Goal: Information Seeking & Learning: Learn about a topic

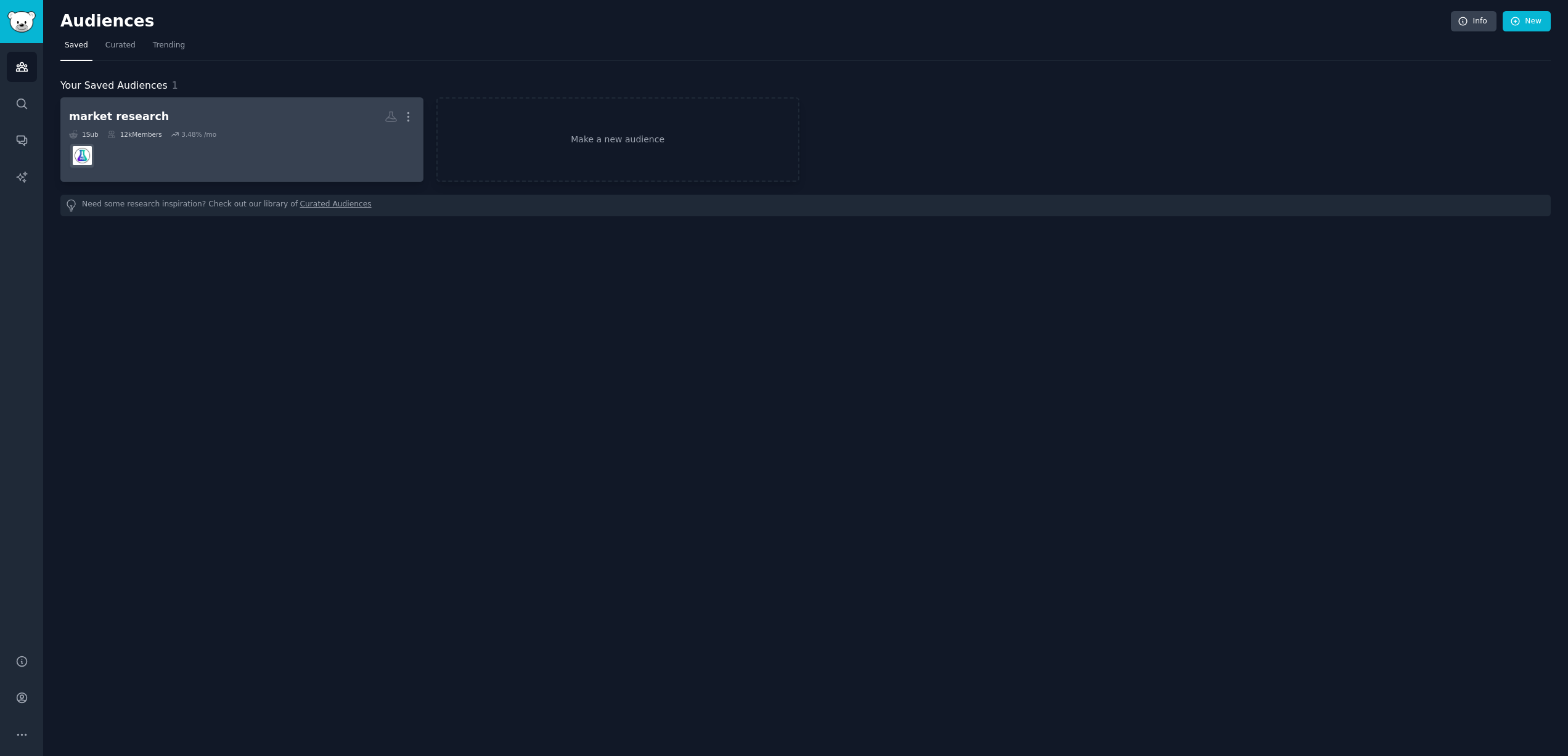
click at [97, 118] on div "market research" at bounding box center [118, 116] width 100 height 15
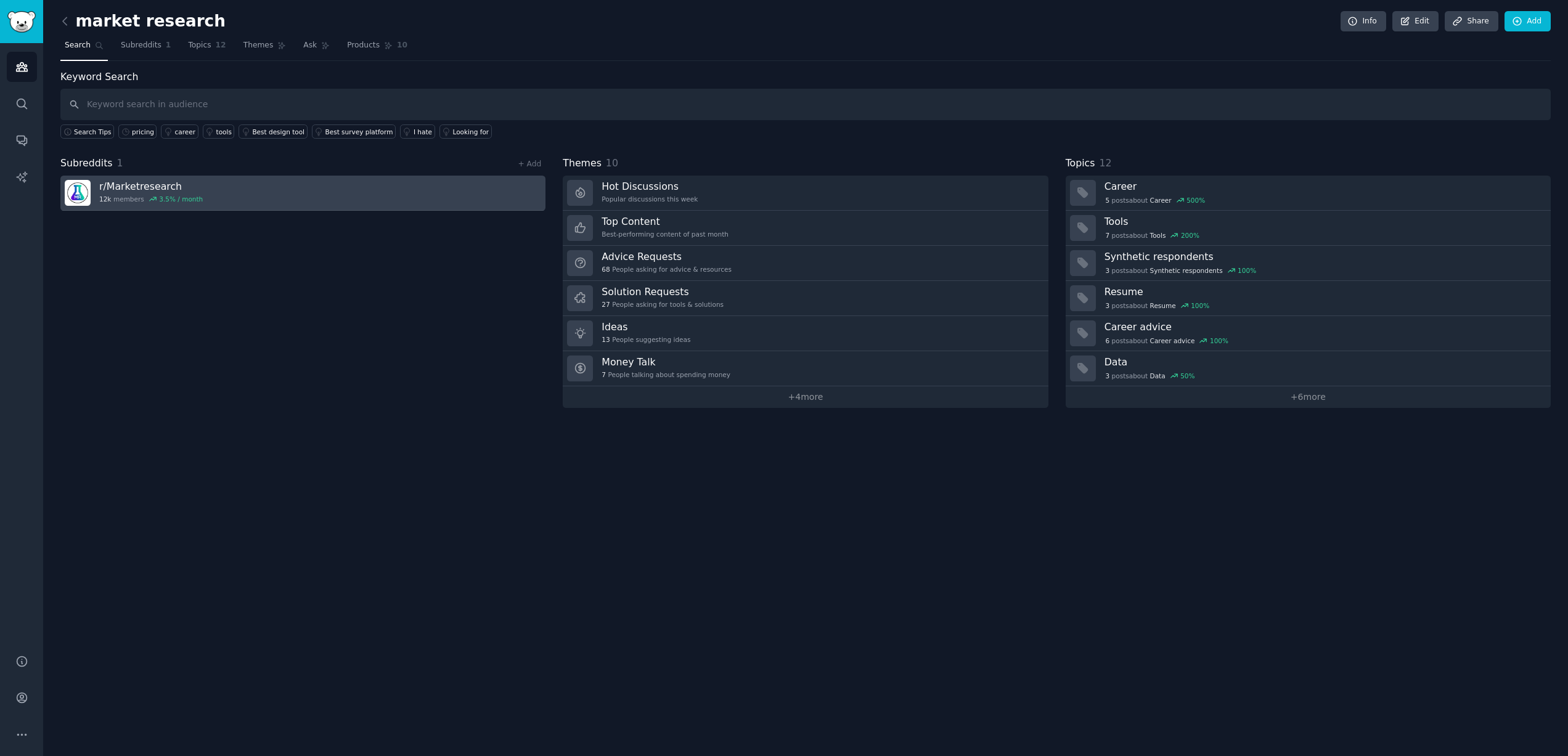
click at [113, 185] on h3 "r/ Marketresearch" at bounding box center [151, 186] width 103 height 13
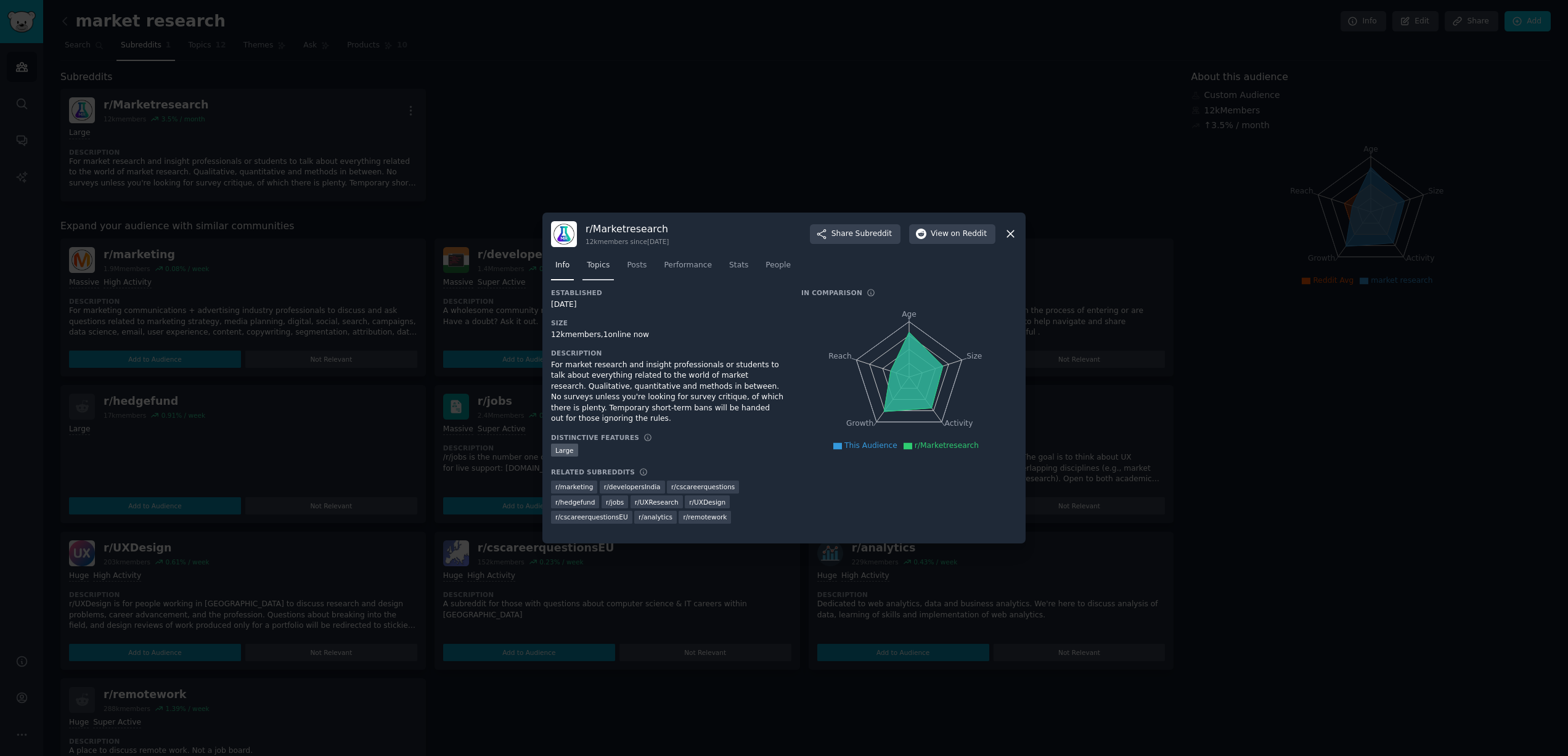
click at [598, 267] on span "Topics" at bounding box center [598, 266] width 23 height 11
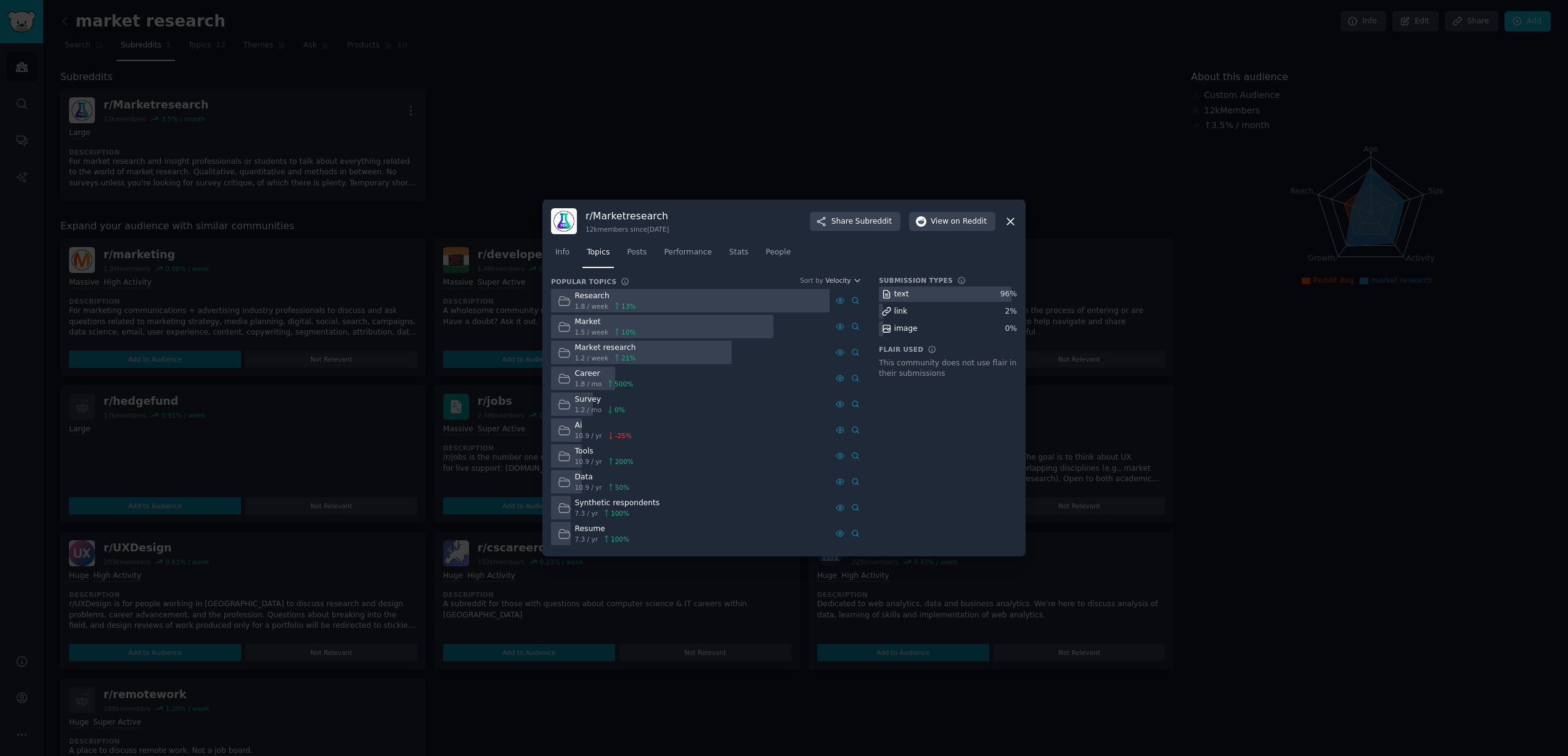
click at [567, 352] on icon at bounding box center [564, 353] width 13 height 13
click at [630, 347] on div "Market research" at bounding box center [605, 348] width 61 height 11
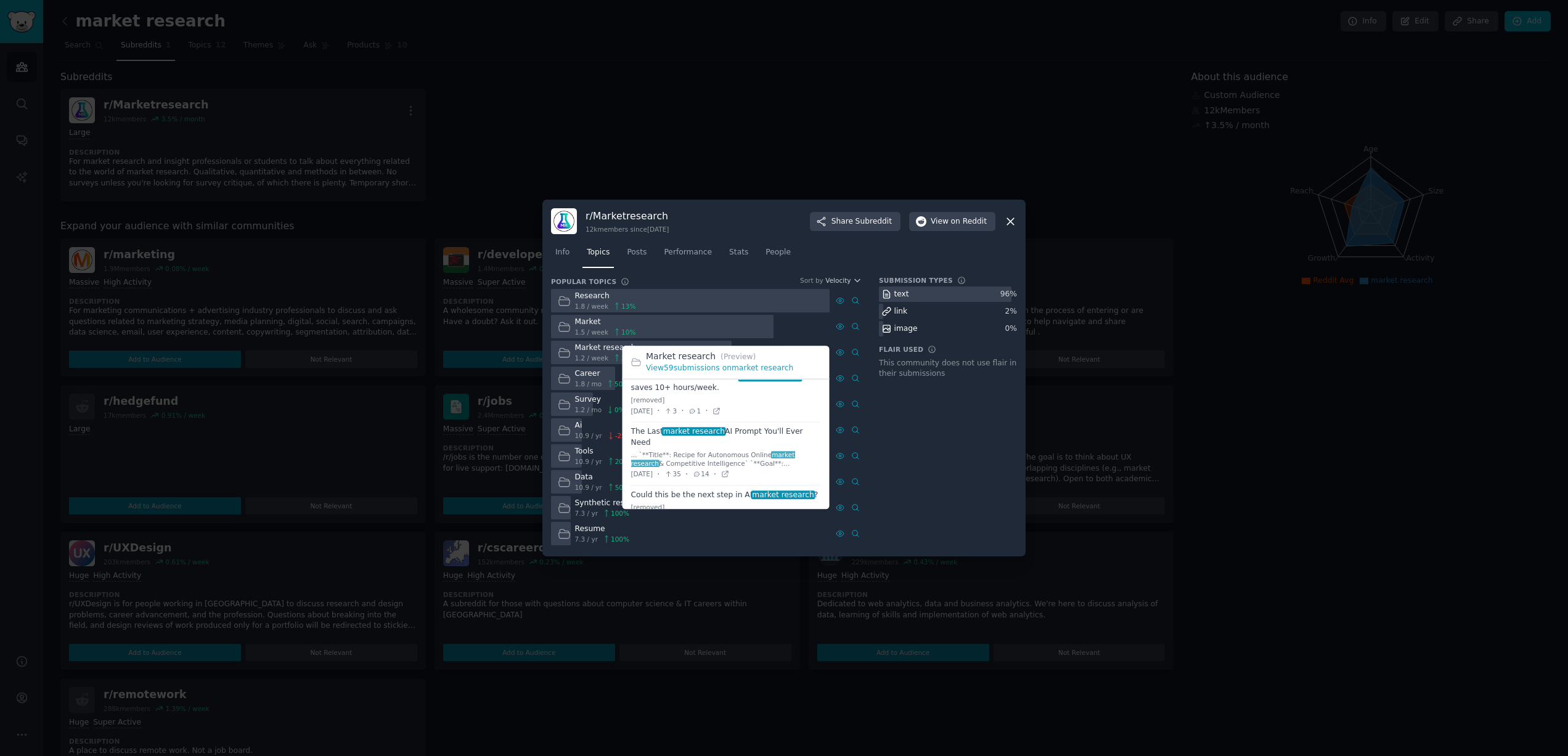
scroll to position [653, 0]
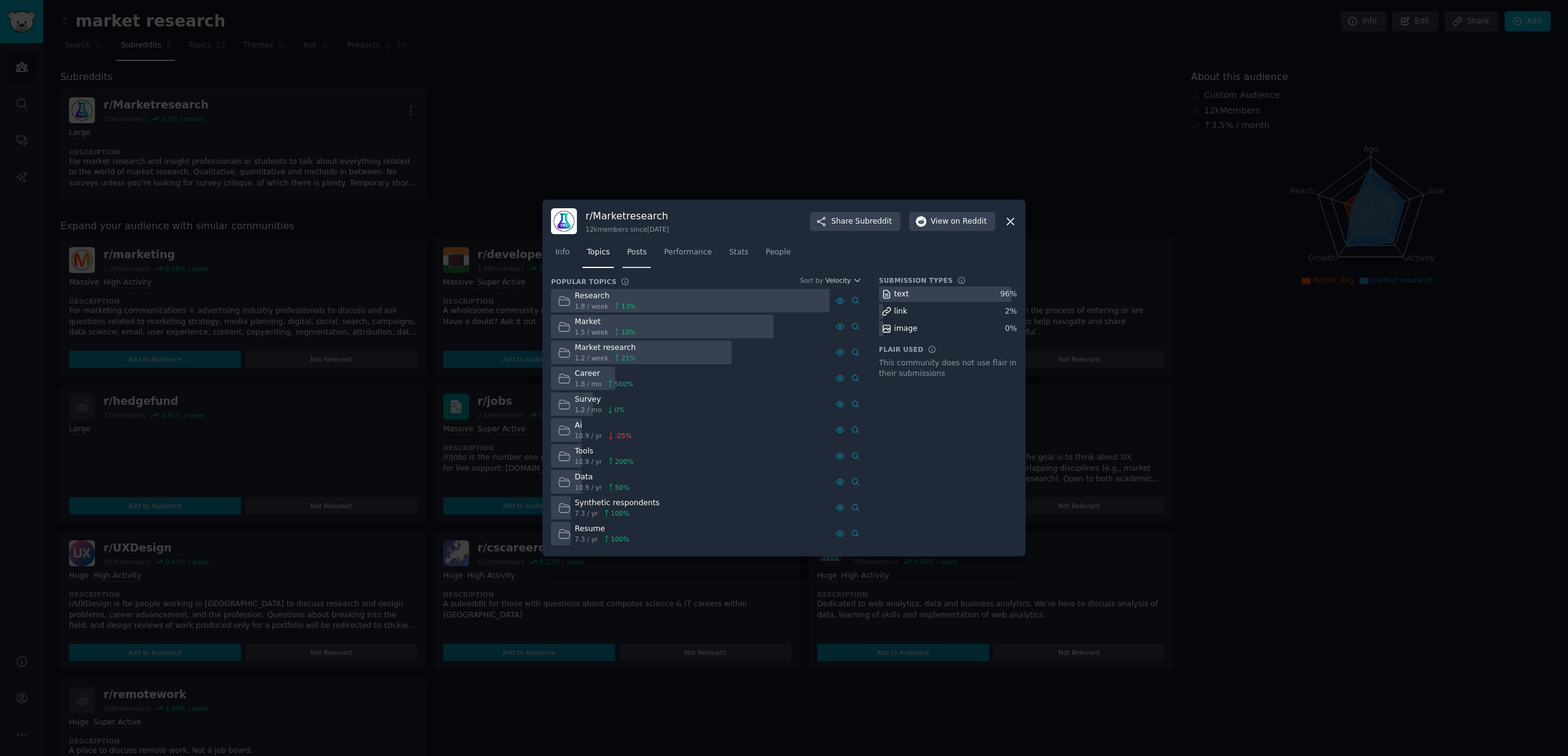
click at [644, 251] on span "Posts" at bounding box center [636, 253] width 20 height 11
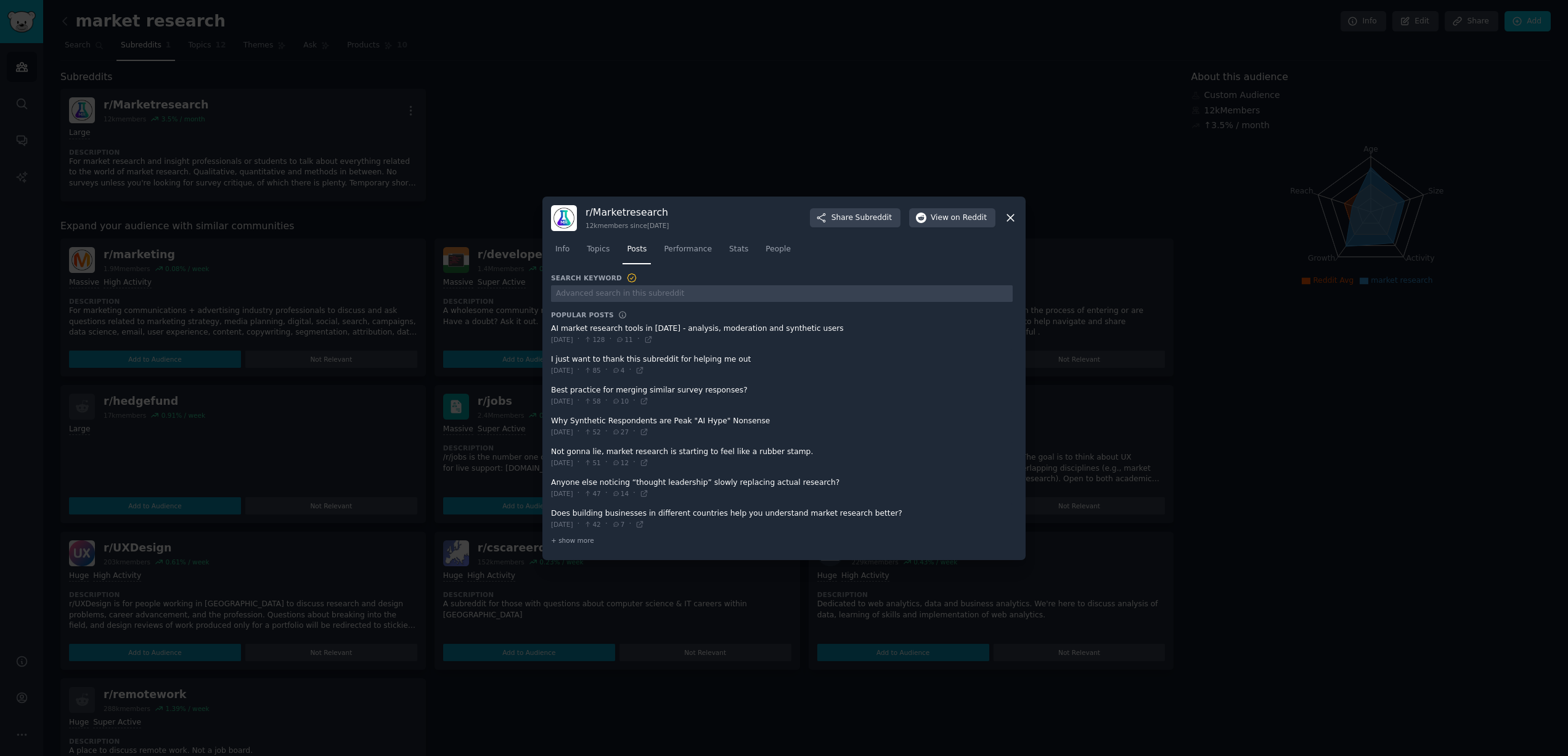
click at [762, 328] on span at bounding box center [782, 335] width 461 height 30
click at [611, 328] on span at bounding box center [782, 335] width 461 height 30
click at [581, 328] on span at bounding box center [782, 335] width 461 height 30
click at [573, 342] on span "[DATE]" at bounding box center [562, 339] width 22 height 9
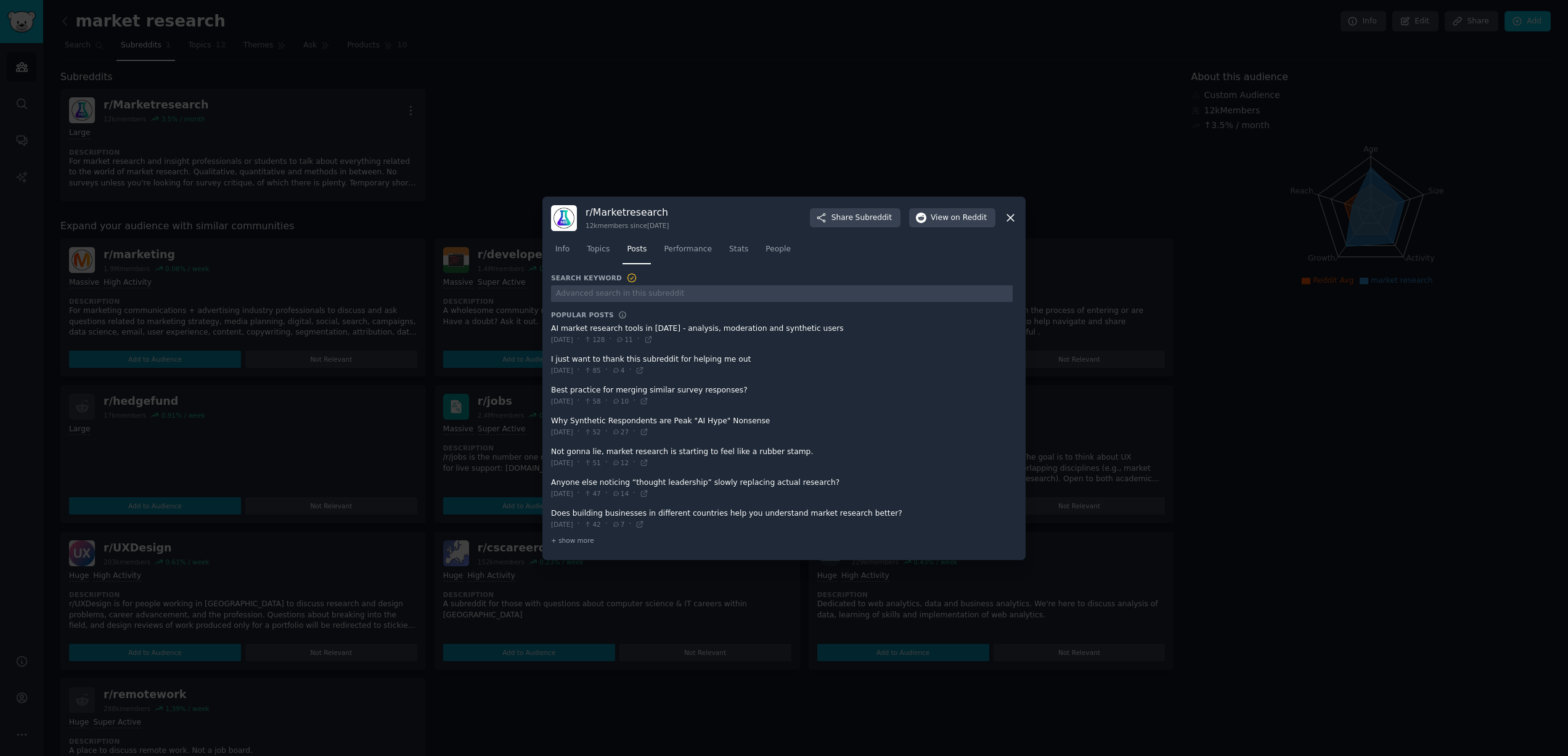
click at [591, 331] on span at bounding box center [782, 335] width 461 height 30
drag, startPoint x: 551, startPoint y: 330, endPoint x: 640, endPoint y: 328, distance: 89.0
click at [638, 329] on span at bounding box center [782, 335] width 461 height 30
drag, startPoint x: 829, startPoint y: 326, endPoint x: 692, endPoint y: 328, distance: 137.0
click at [692, 328] on span at bounding box center [782, 335] width 461 height 30
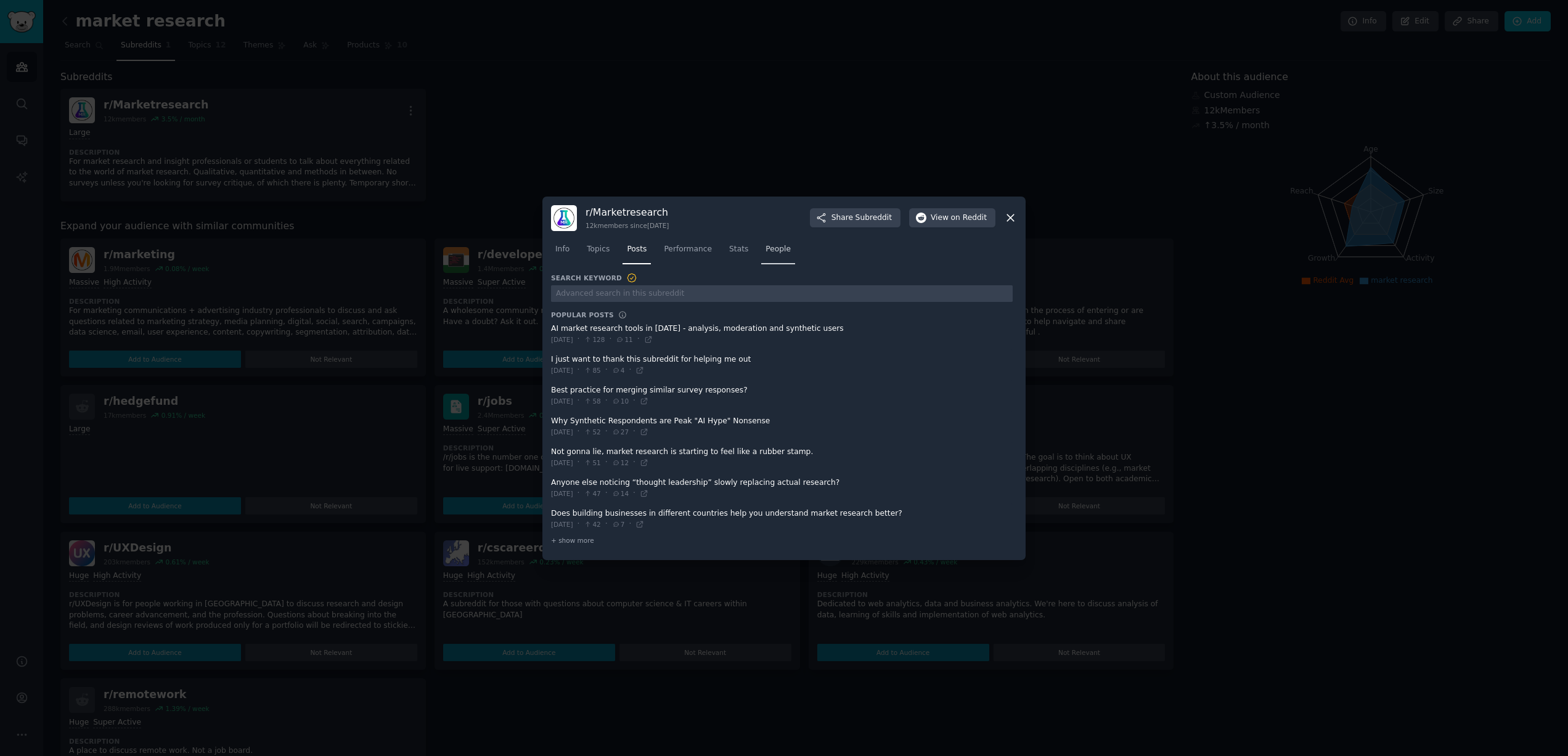
click at [780, 245] on span "People" at bounding box center [778, 249] width 25 height 11
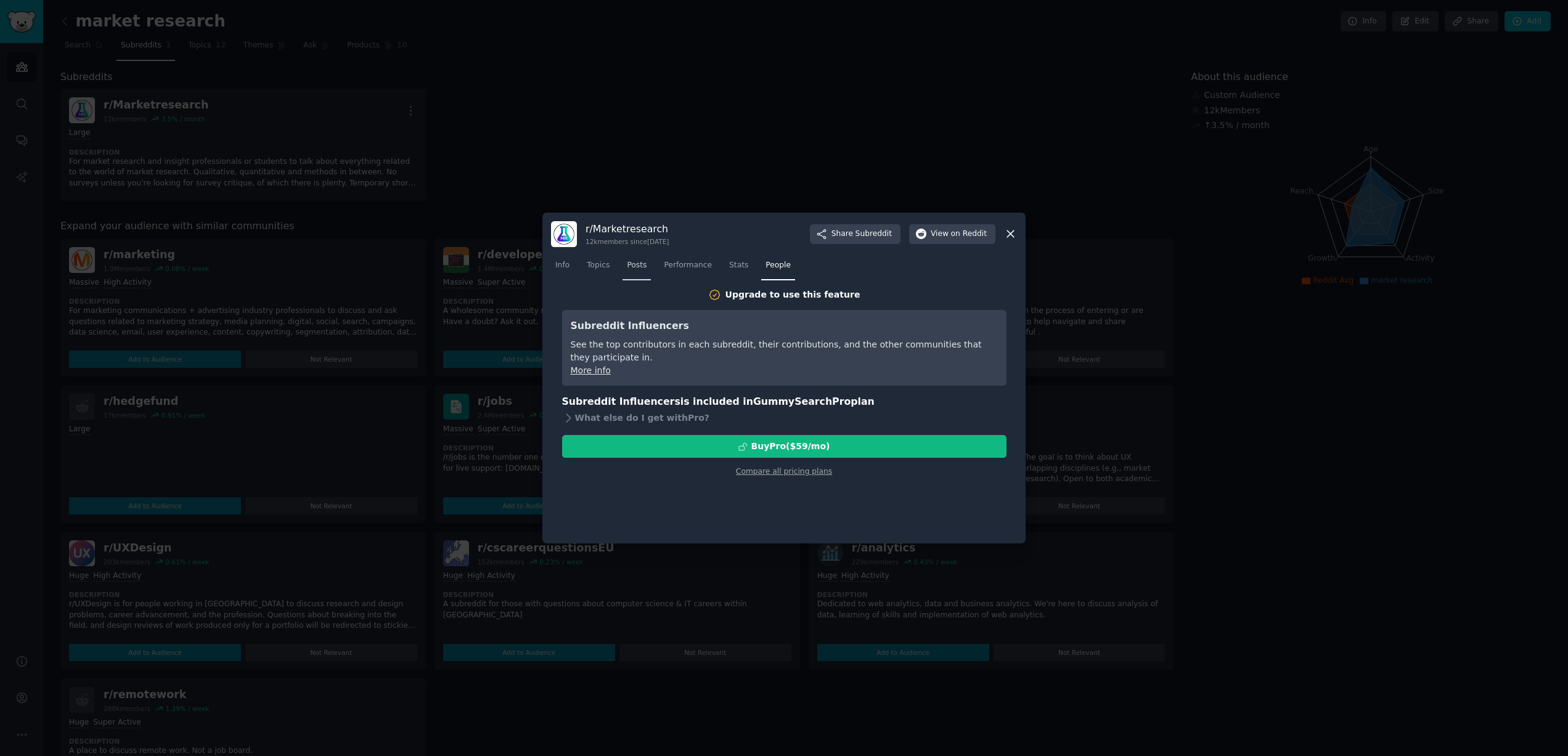
click at [644, 262] on span "Posts" at bounding box center [636, 266] width 20 height 11
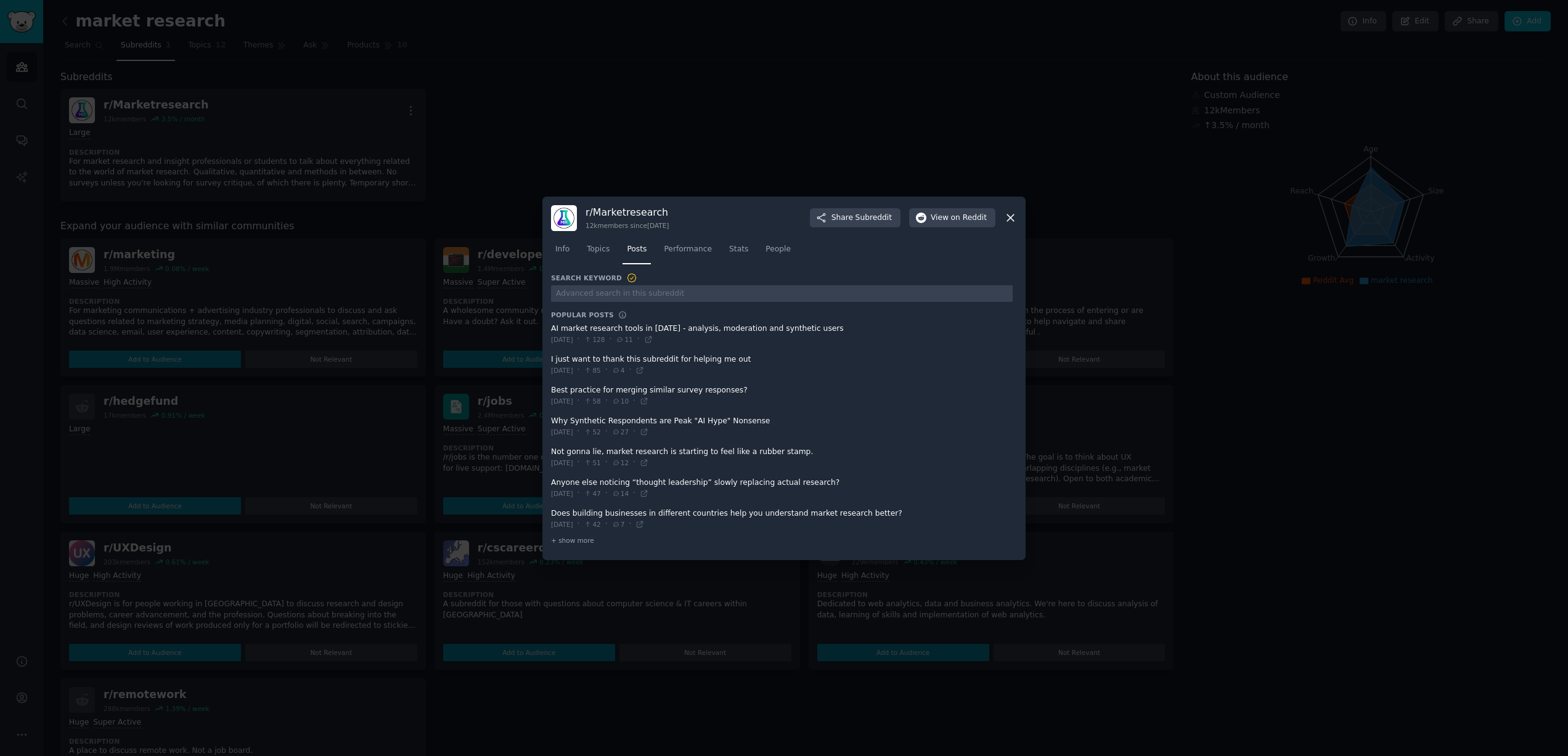
click at [634, 326] on span at bounding box center [782, 335] width 461 height 30
click at [569, 250] on span "Info" at bounding box center [563, 249] width 14 height 11
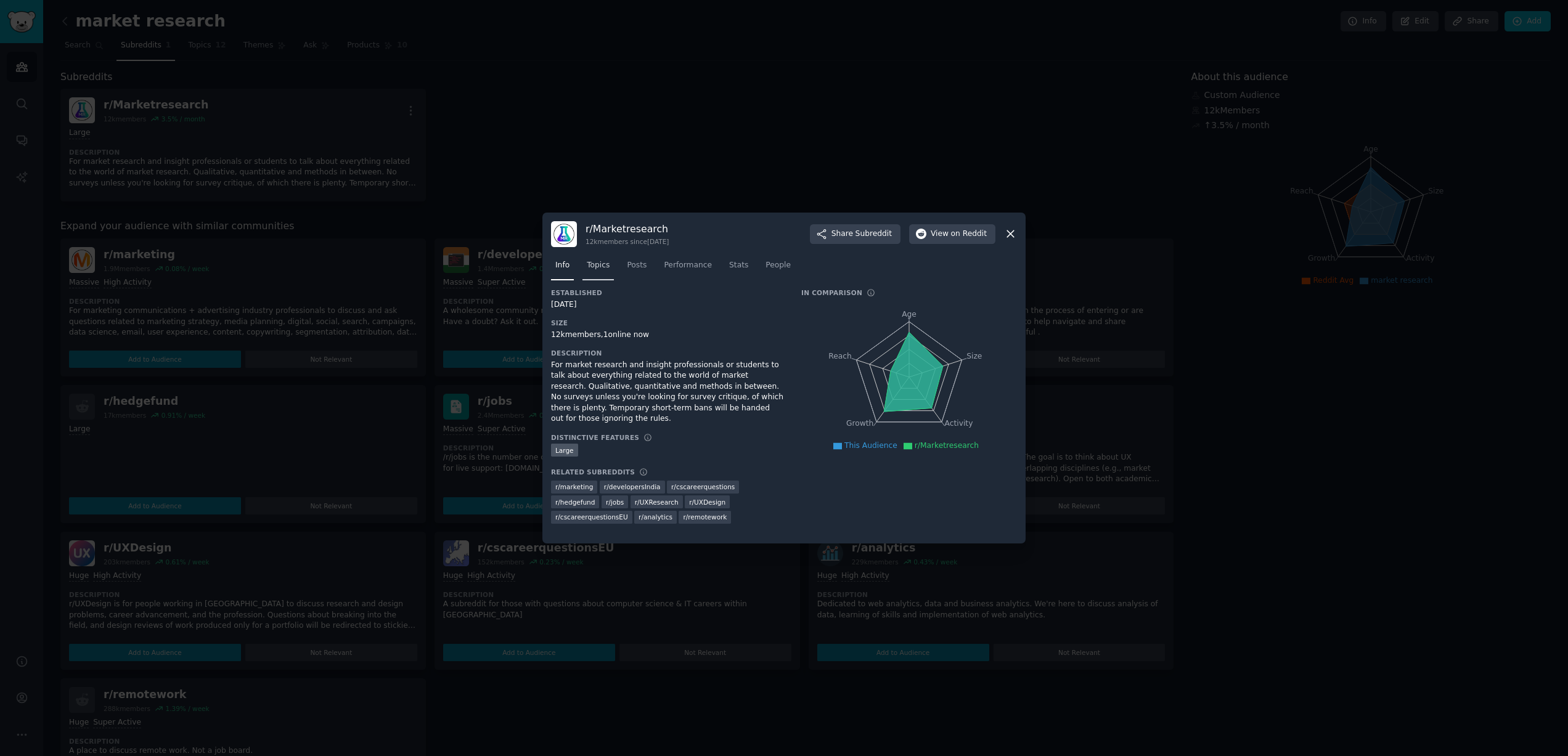
click at [611, 265] on link "Topics" at bounding box center [598, 268] width 32 height 25
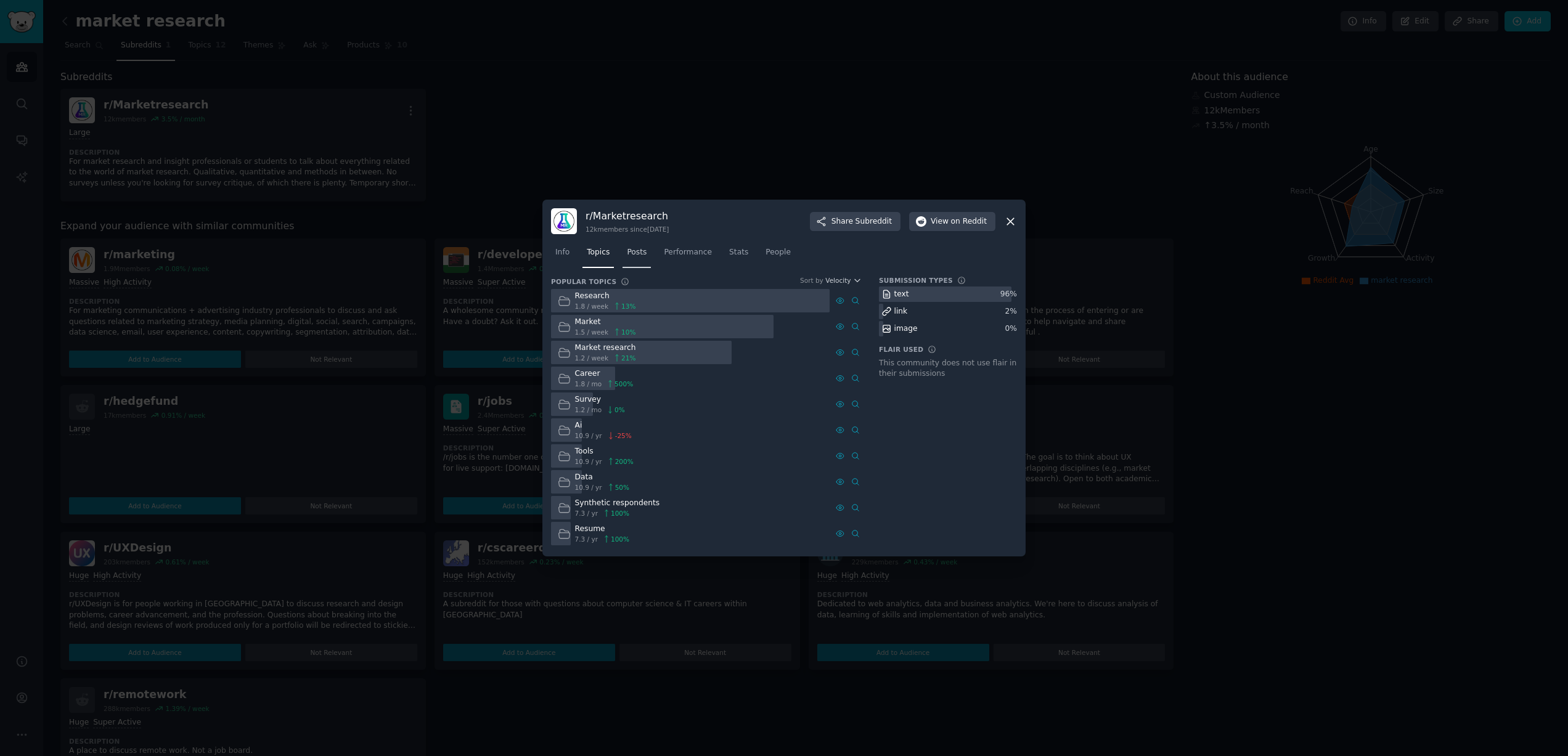
click at [641, 251] on span "Posts" at bounding box center [636, 253] width 20 height 11
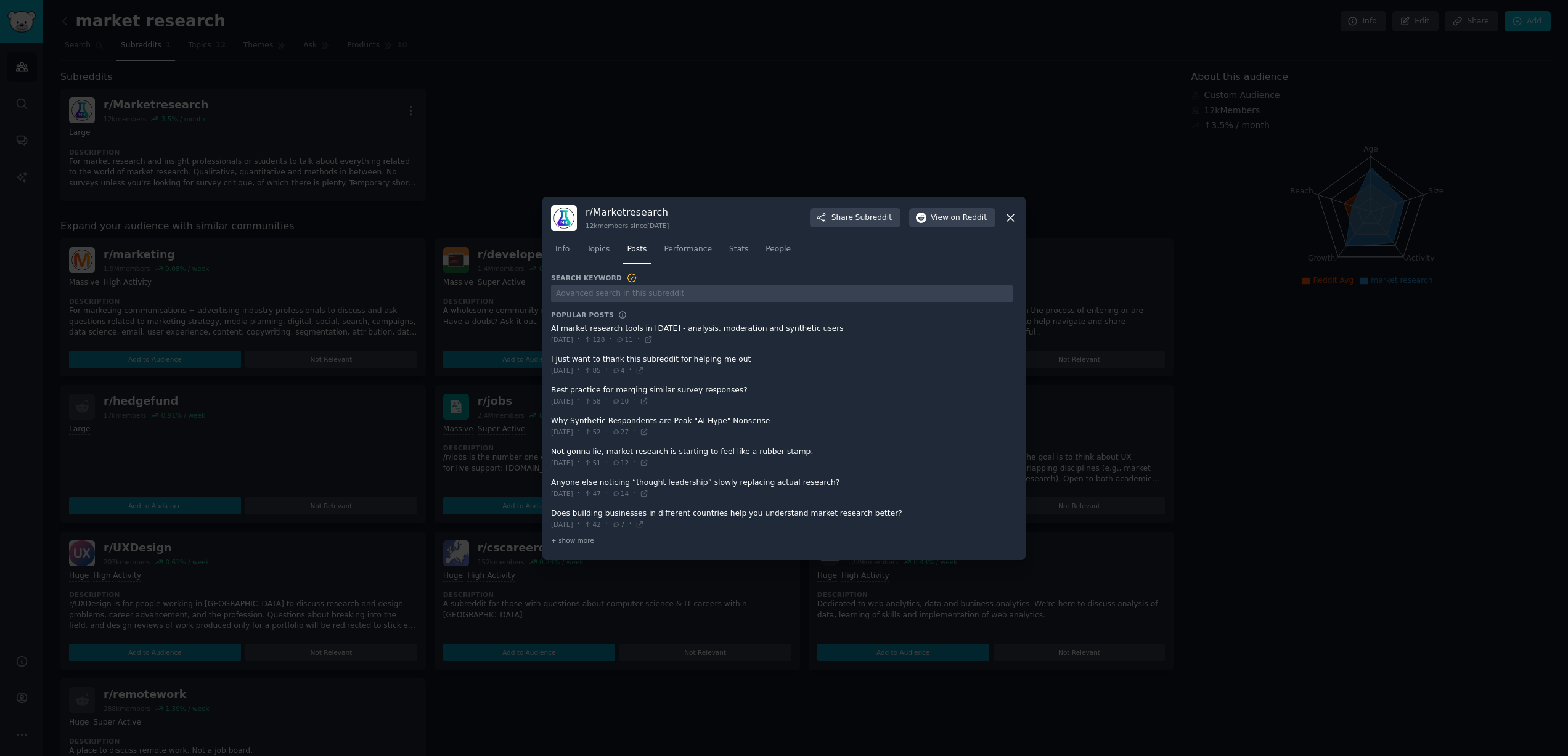
click at [739, 155] on div at bounding box center [784, 378] width 1568 height 756
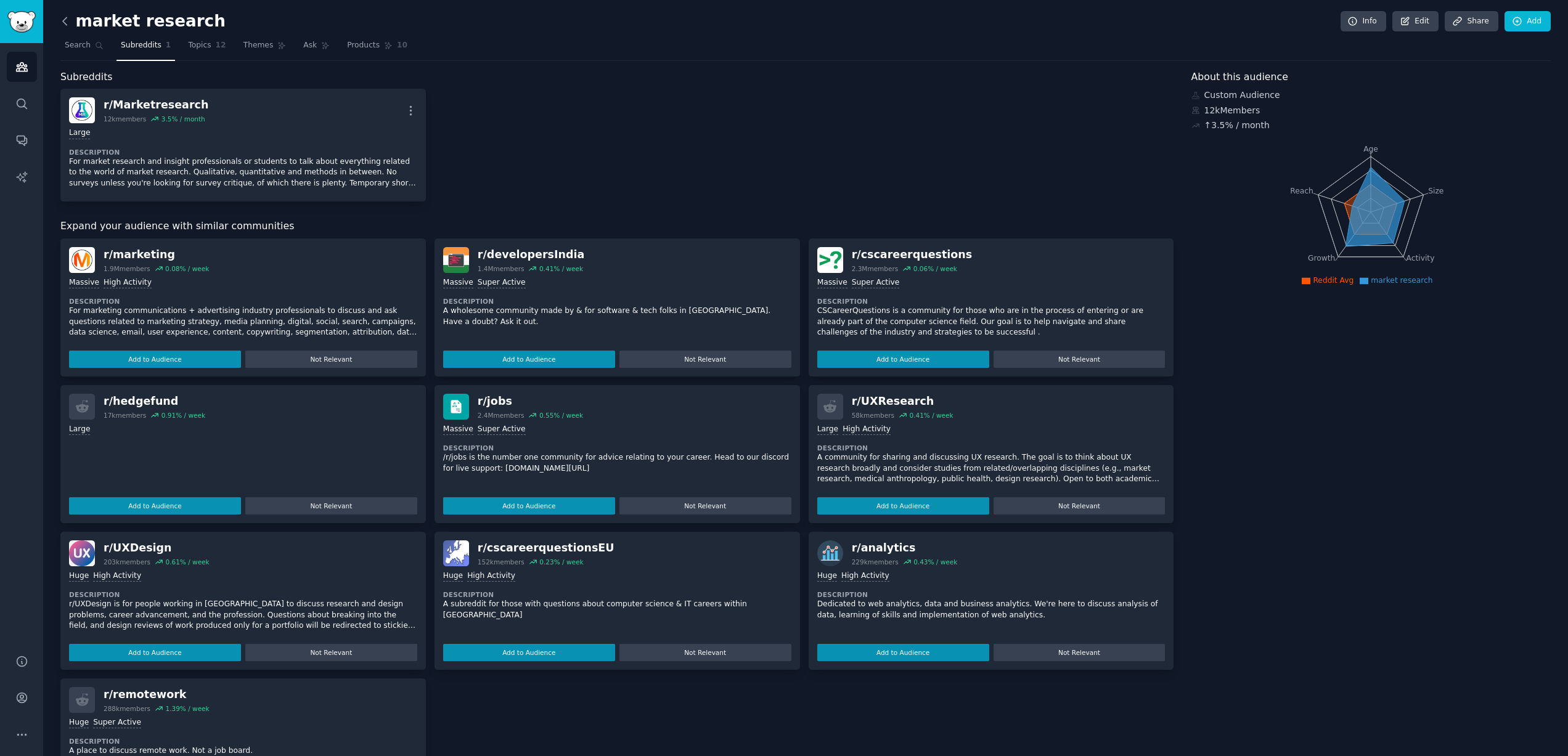
click at [69, 25] on icon at bounding box center [65, 21] width 13 height 13
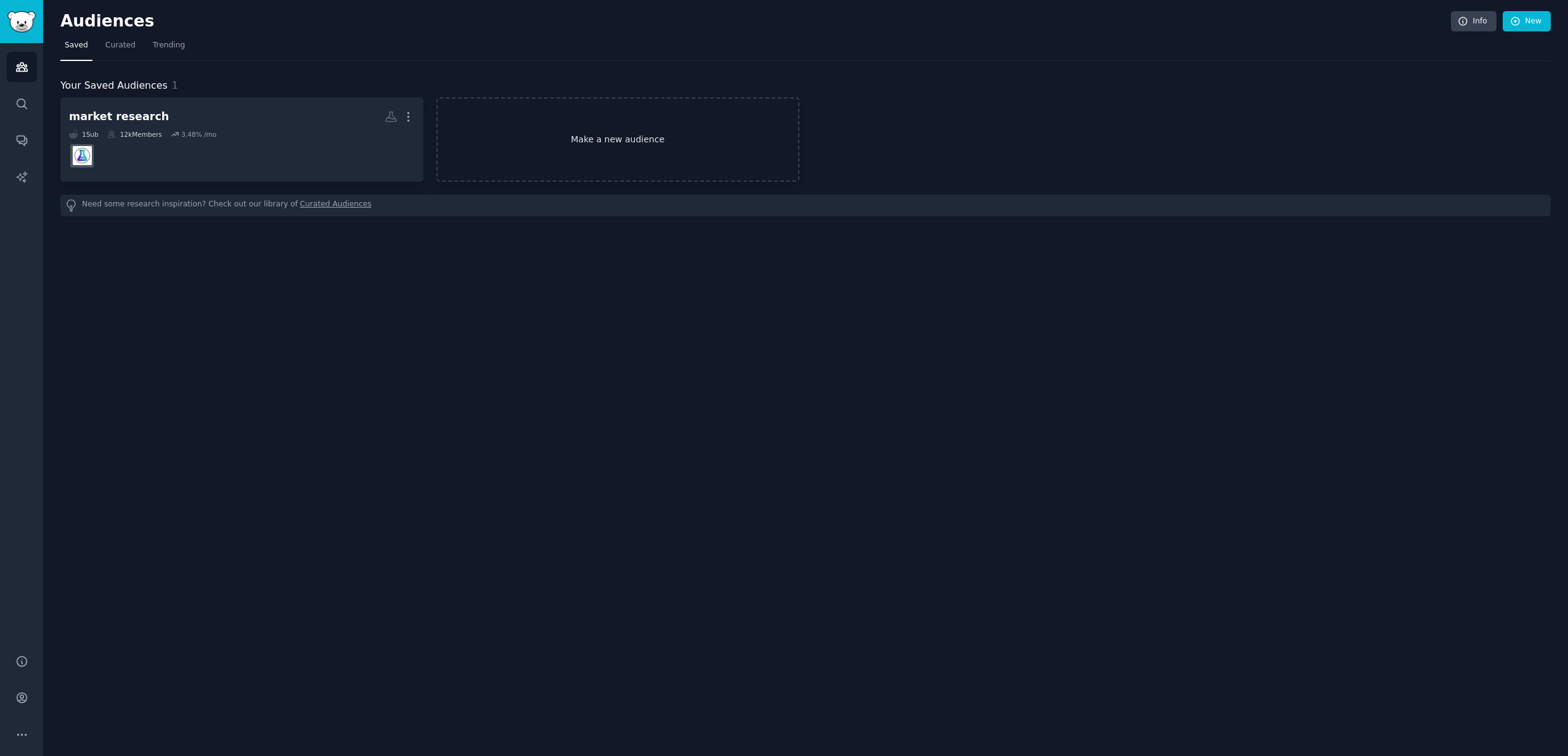
click at [550, 127] on link "Make a new audience" at bounding box center [618, 139] width 363 height 85
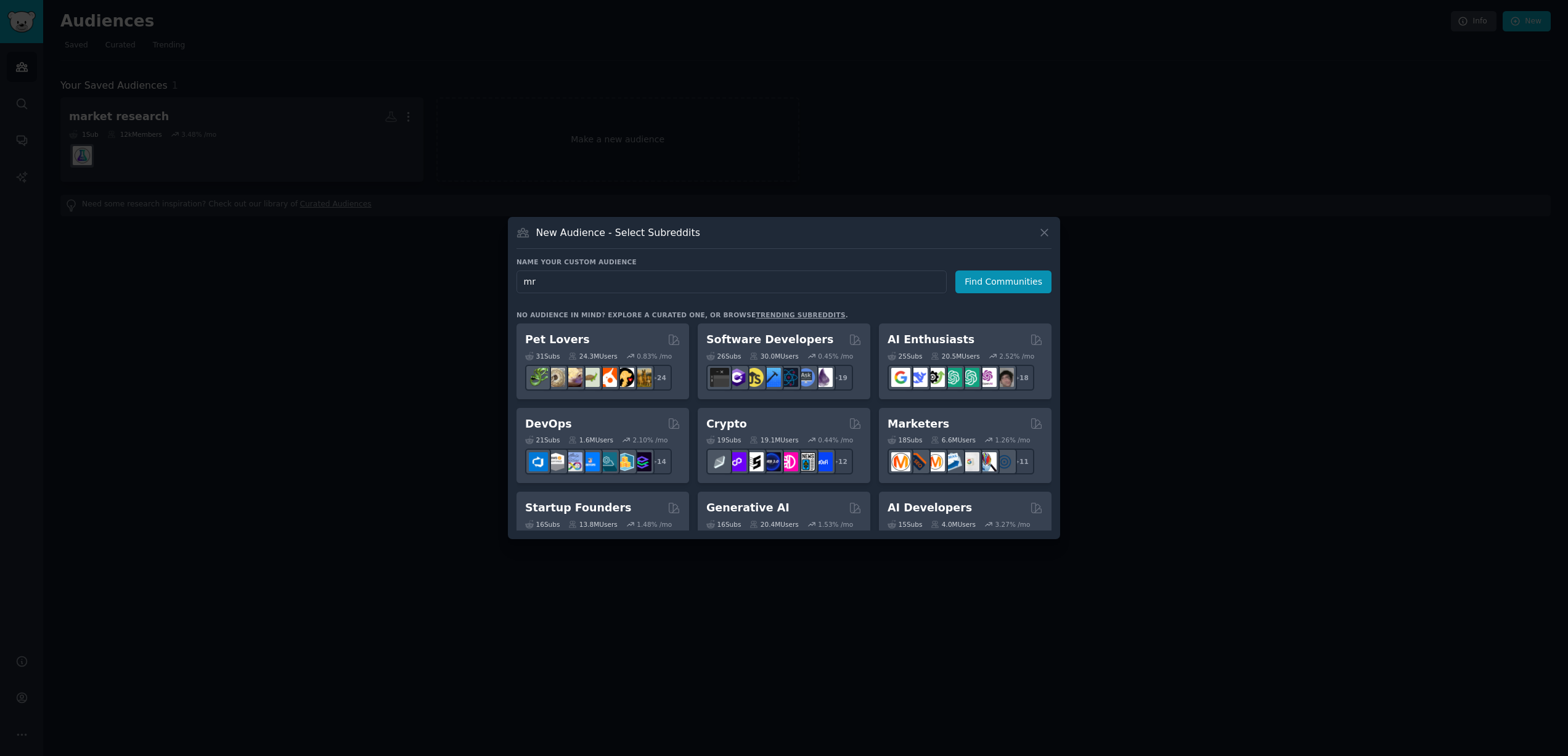
type input "m"
type input "brand risk"
click at [1003, 271] on button "Find Communities" at bounding box center [1003, 282] width 96 height 23
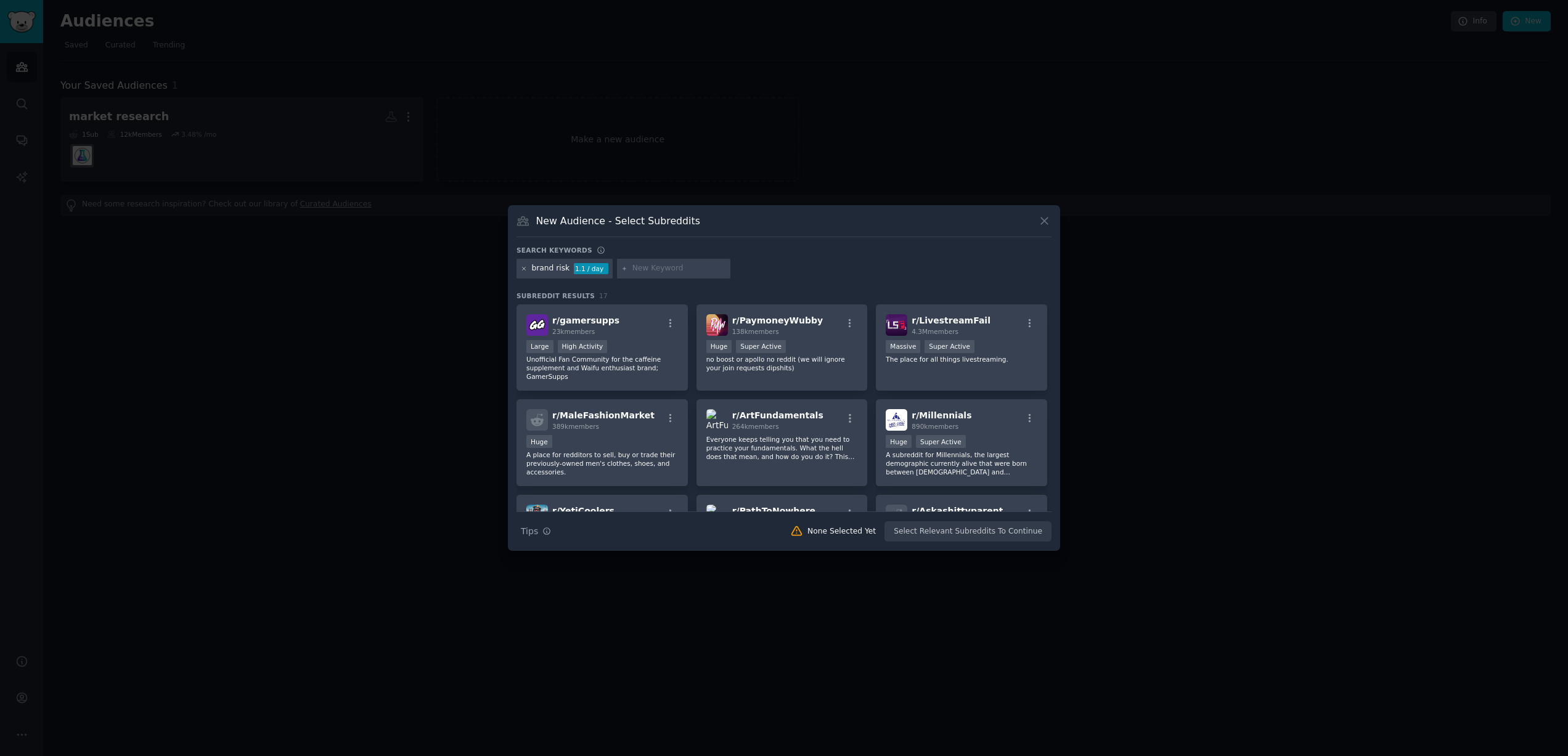
click at [521, 269] on icon at bounding box center [524, 269] width 7 height 7
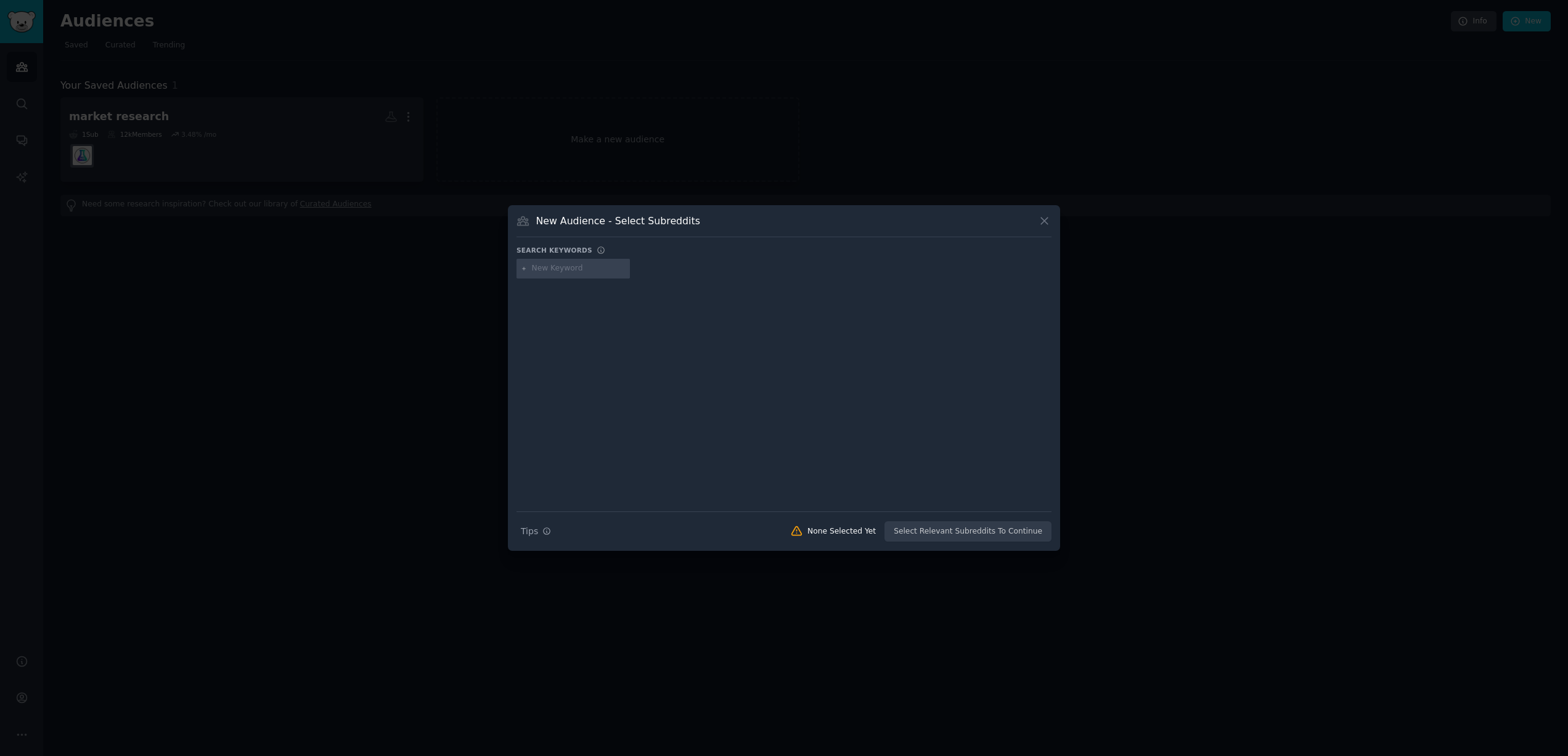
click at [585, 265] on input "text" at bounding box center [578, 269] width 94 height 11
type input "market research"
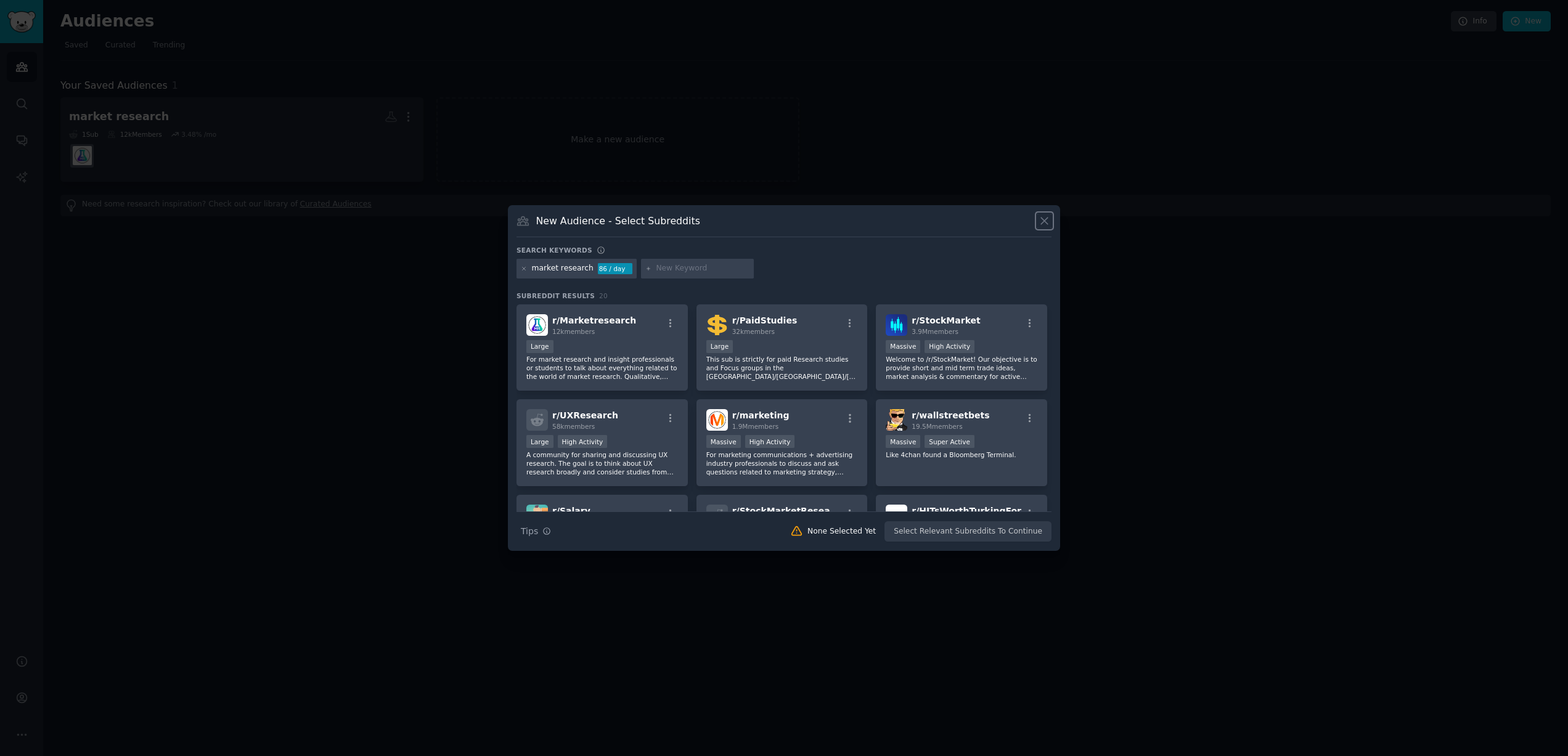
drag, startPoint x: 1043, startPoint y: 218, endPoint x: 1018, endPoint y: 221, distance: 25.2
click at [1043, 218] on icon at bounding box center [1044, 221] width 13 height 13
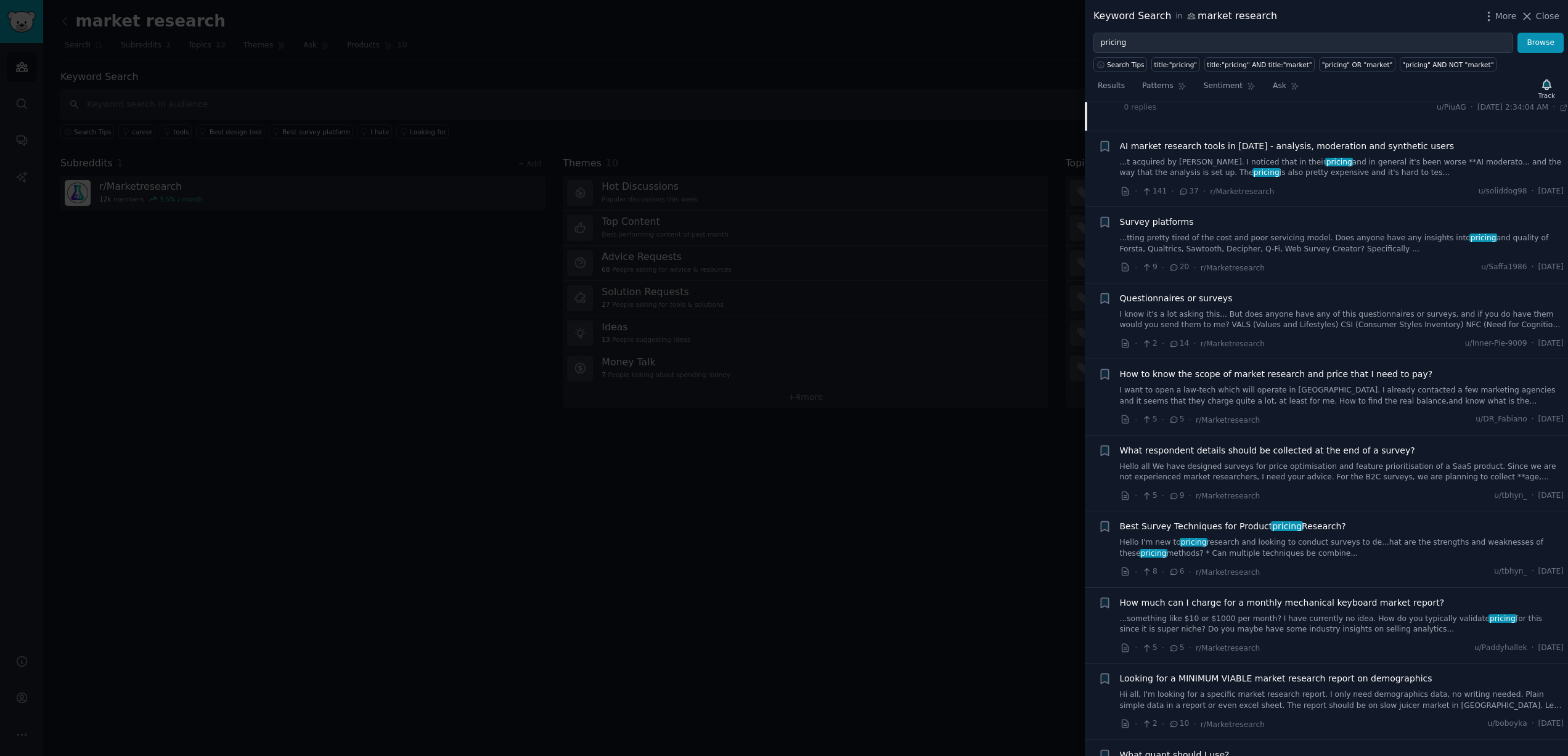
scroll to position [748, 0]
click at [1257, 366] on span "How to know the scope of market research and price that I need to pay?" at bounding box center [1276, 372] width 313 height 13
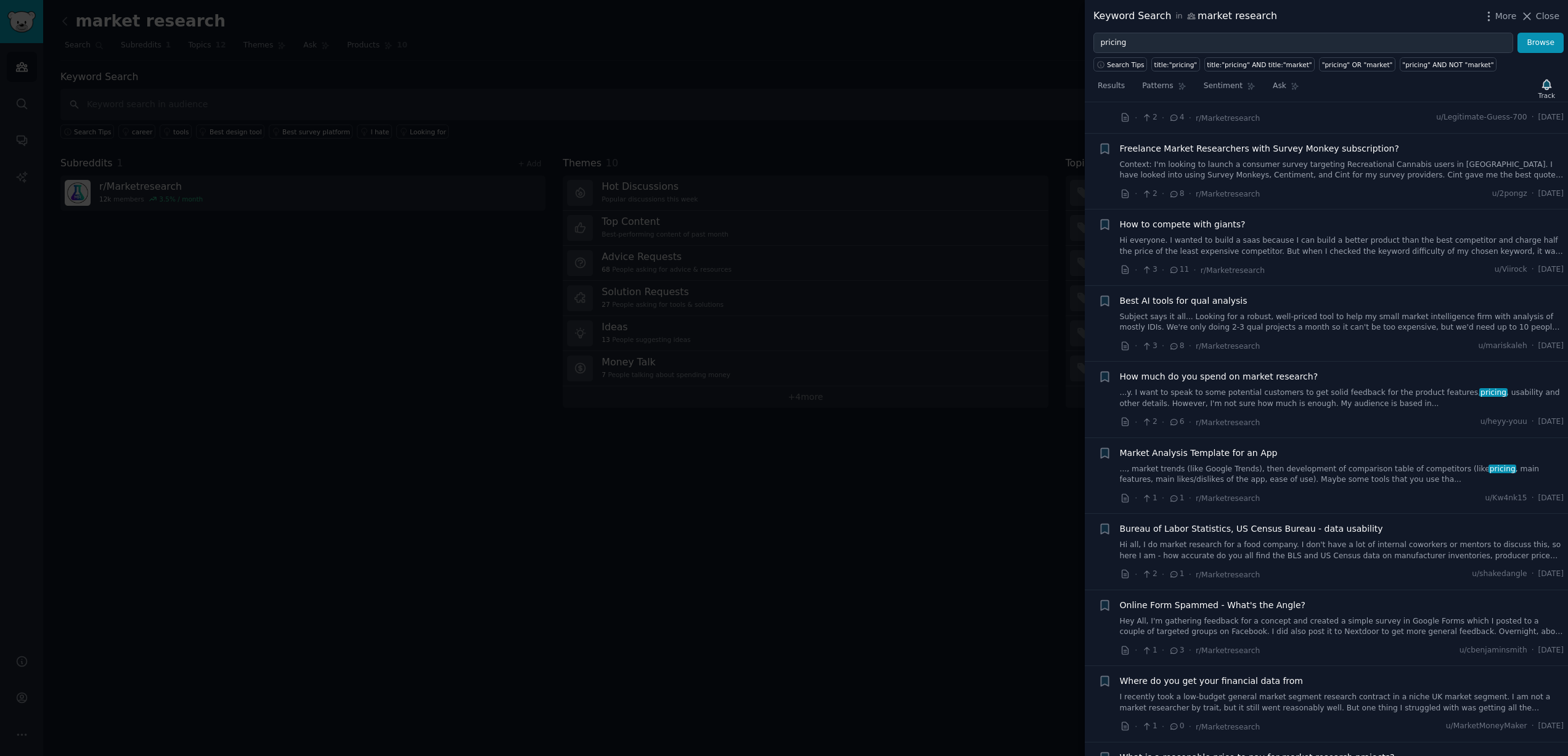
scroll to position [1777, 0]
click at [1257, 367] on span "How much do you spend on market research?" at bounding box center [1219, 373] width 198 height 13
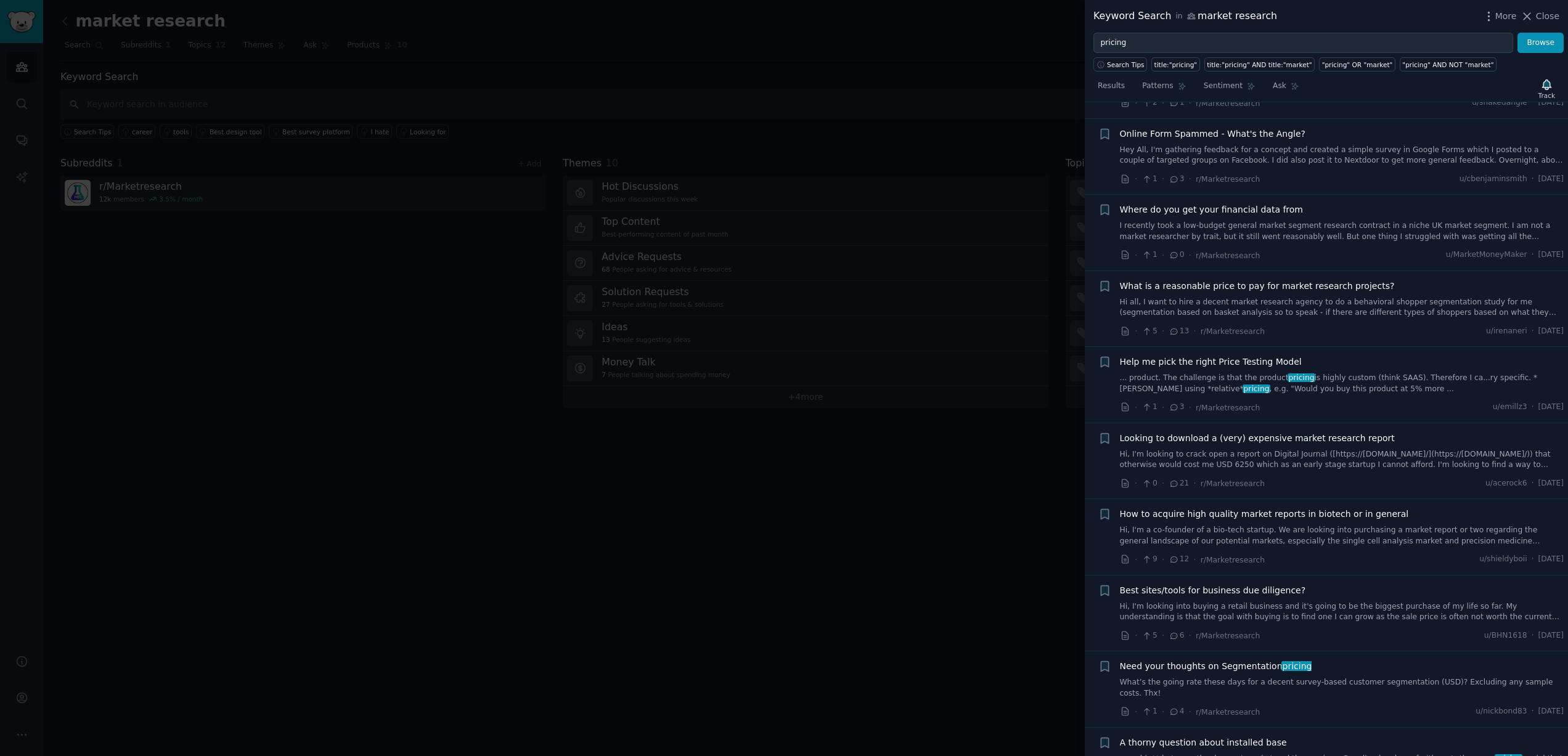
scroll to position [2315, 0]
click at [1196, 275] on span "What is a reasonable price to pay for market research projects?" at bounding box center [1257, 281] width 275 height 13
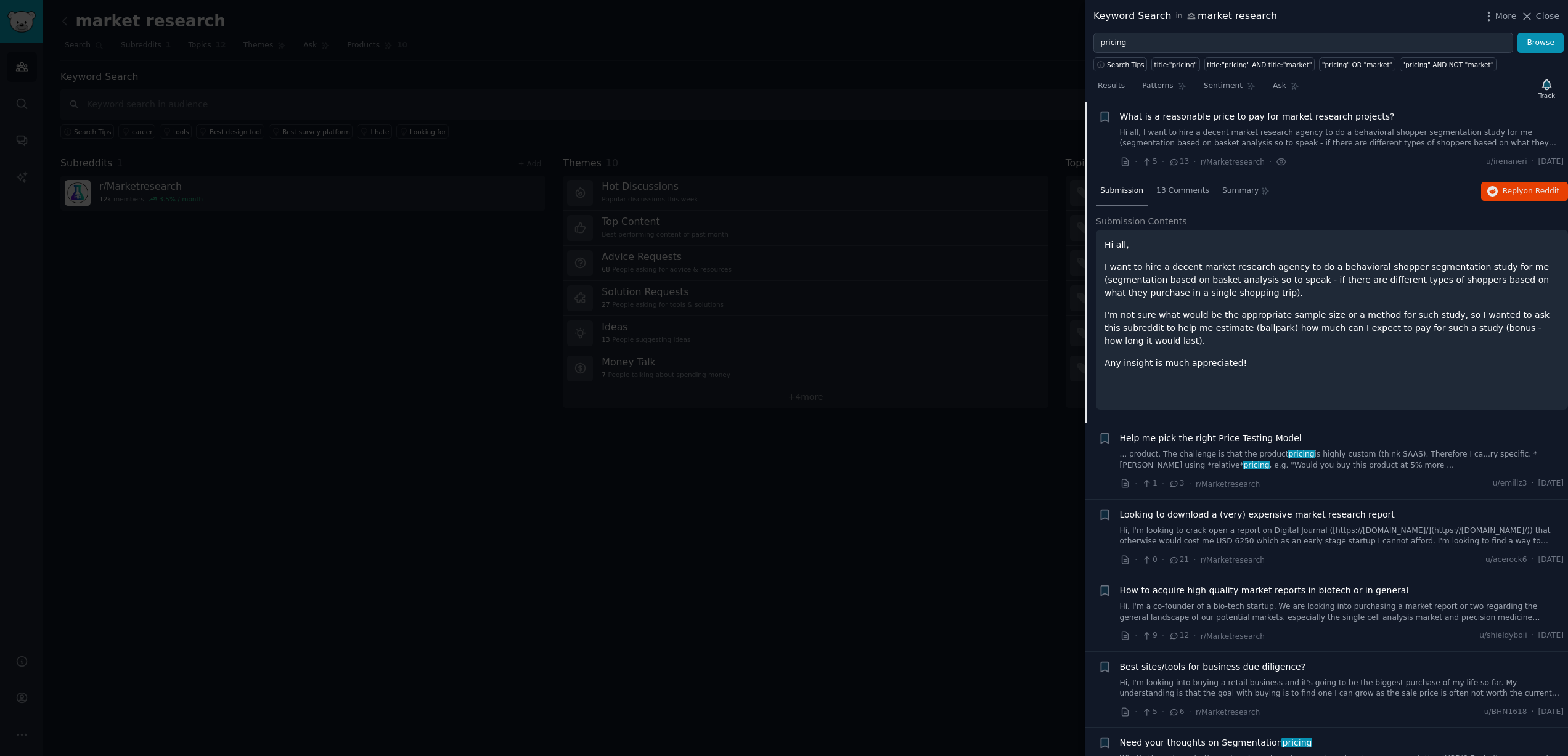
scroll to position [2234, 0]
click at [1169, 304] on p "I'm not sure what would be the appropriate sample size or a method for such stu…" at bounding box center [1332, 324] width 455 height 39
click at [1174, 181] on span "13 Comments" at bounding box center [1182, 187] width 53 height 11
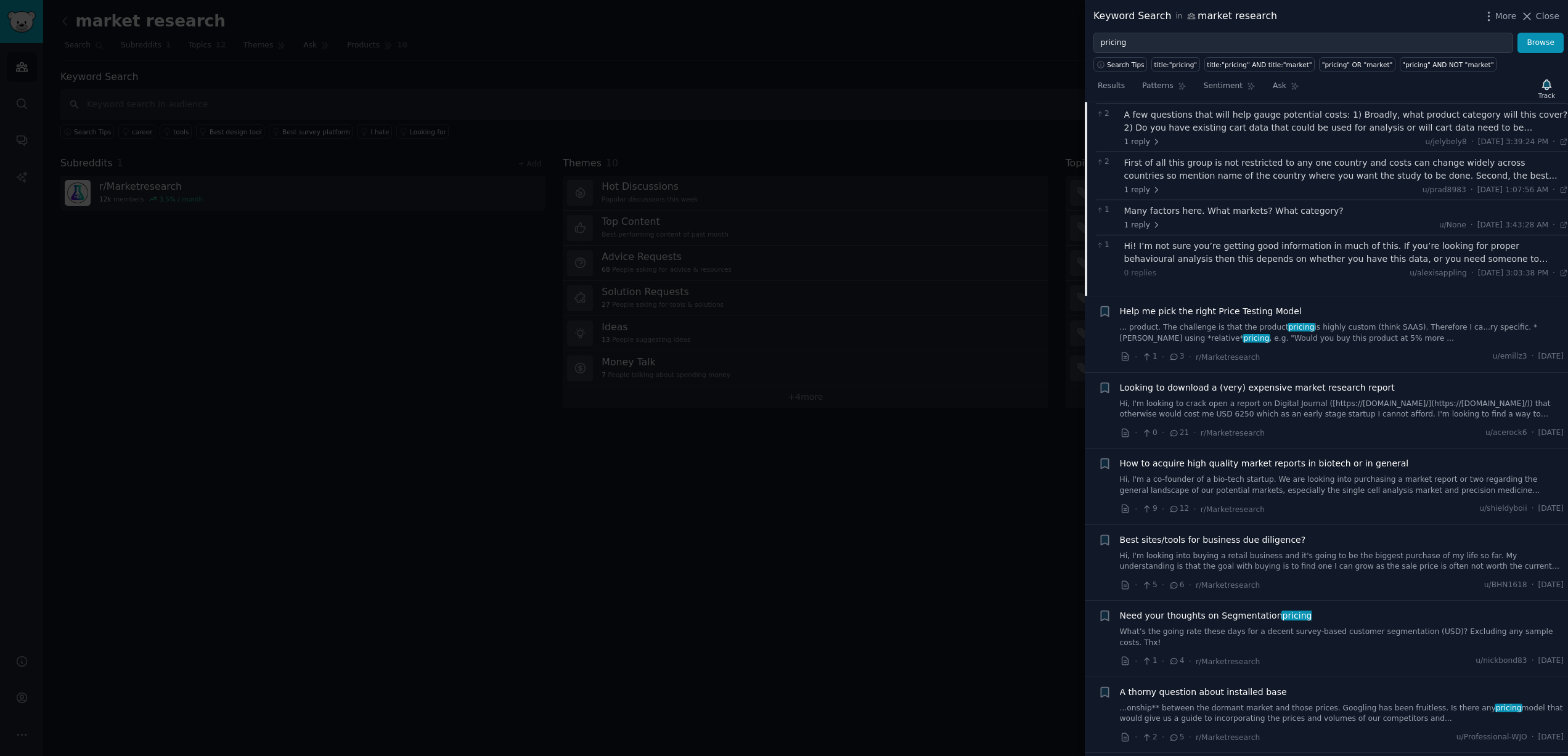
scroll to position [2408, 0]
click at [1167, 300] on span "Help me pick the right Price Testing Model" at bounding box center [1211, 306] width 182 height 13
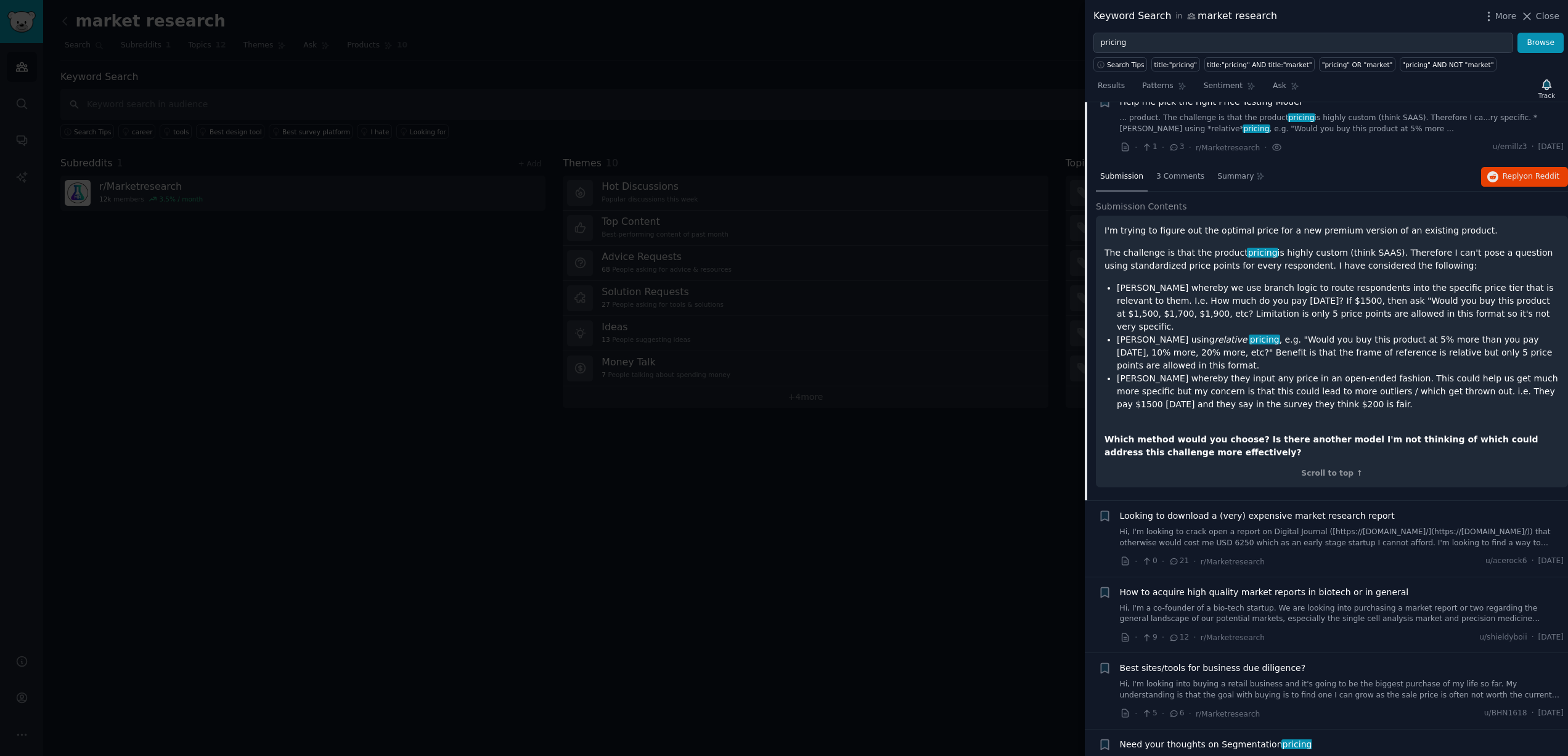
scroll to position [2323, 0]
click at [1125, 244] on p "The challenge is that the product pricing is highly custom (think SAAS). Theref…" at bounding box center [1332, 257] width 455 height 26
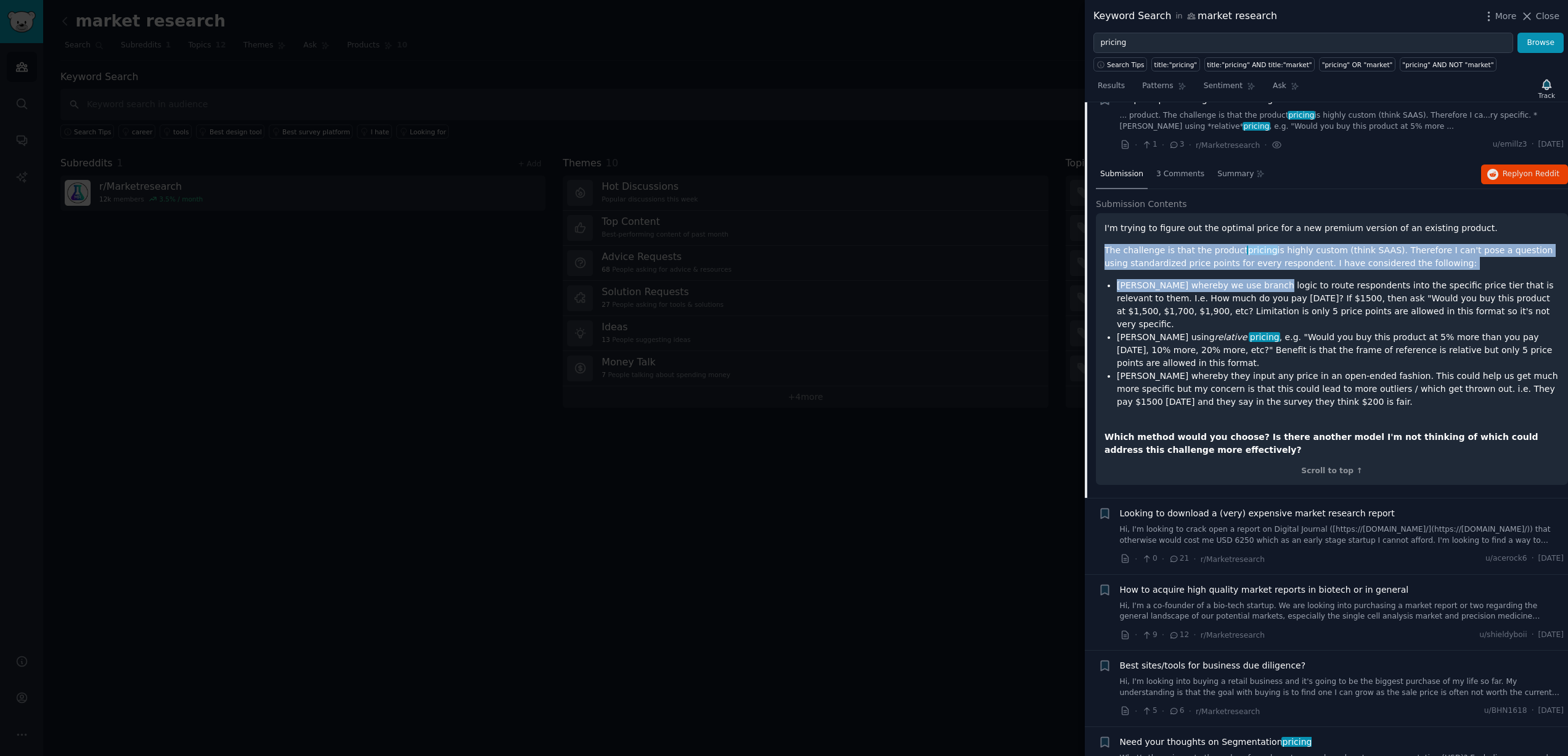
drag, startPoint x: 1105, startPoint y: 240, endPoint x: 1273, endPoint y: 271, distance: 170.8
click at [1273, 271] on div "I'm trying to figure out the optimal price for a new premium version of an exis…" at bounding box center [1332, 339] width 455 height 235
drag, startPoint x: 1161, startPoint y: 279, endPoint x: 1147, endPoint y: 280, distance: 14.0
click at [1161, 280] on li "[PERSON_NAME] whereby we use branch logic to route respondents into the specifi…" at bounding box center [1338, 304] width 443 height 52
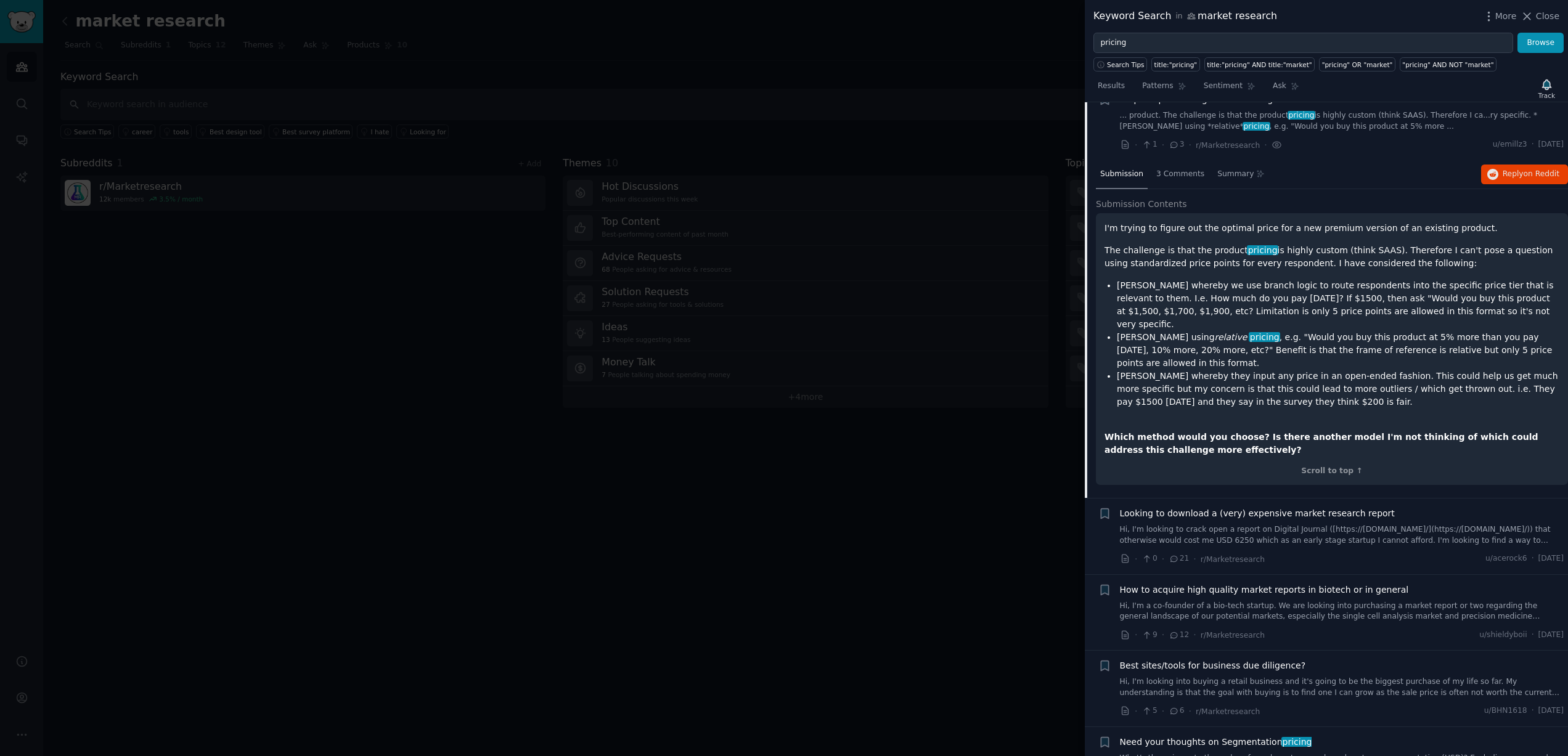
click at [1106, 251] on p "The challenge is that the product pricing is highly custom (think SAAS). Theref…" at bounding box center [1332, 257] width 455 height 26
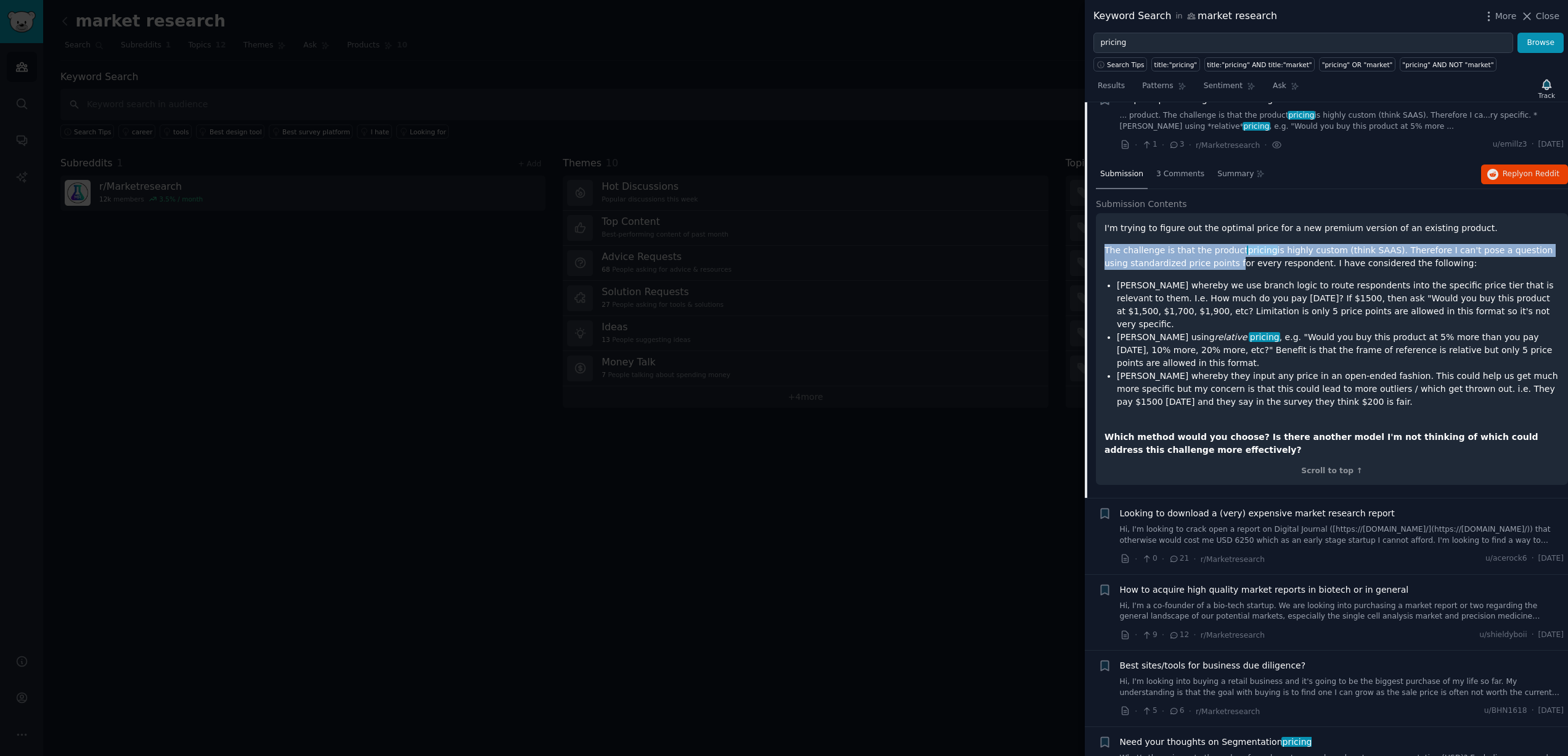
drag, startPoint x: 1105, startPoint y: 238, endPoint x: 1191, endPoint y: 255, distance: 87.7
click at [1207, 248] on p "The challenge is that the product pricing is highly custom (think SAAS). Theref…" at bounding box center [1332, 257] width 455 height 26
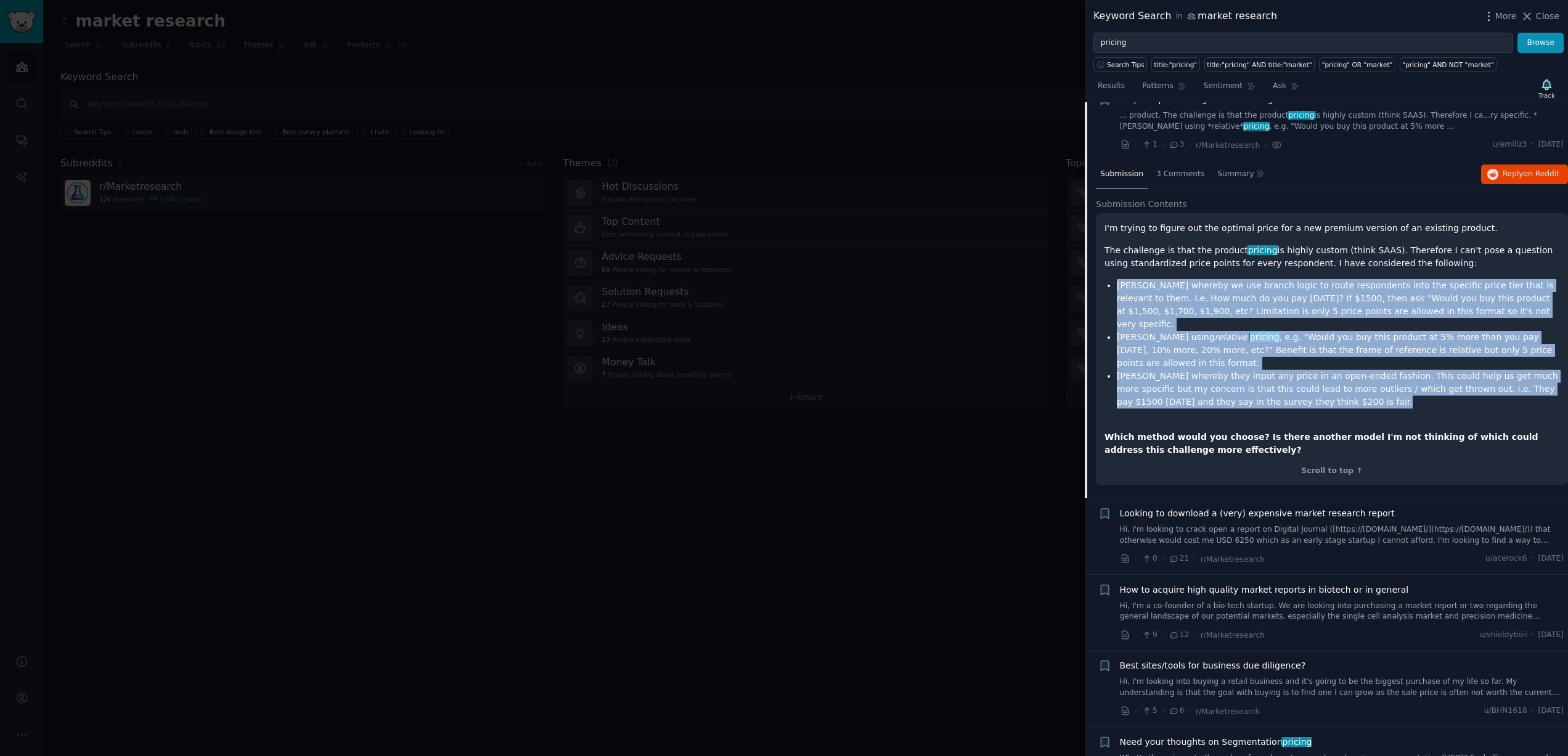
drag, startPoint x: 1116, startPoint y: 274, endPoint x: 1362, endPoint y: 379, distance: 267.5
click at [1362, 379] on ul "[PERSON_NAME] whereby we use branch logic to route respondents into the specifi…" at bounding box center [1332, 344] width 455 height 129
copy ul "[PERSON_NAME] whereby we use branch logic to route respondents into the specifi…"
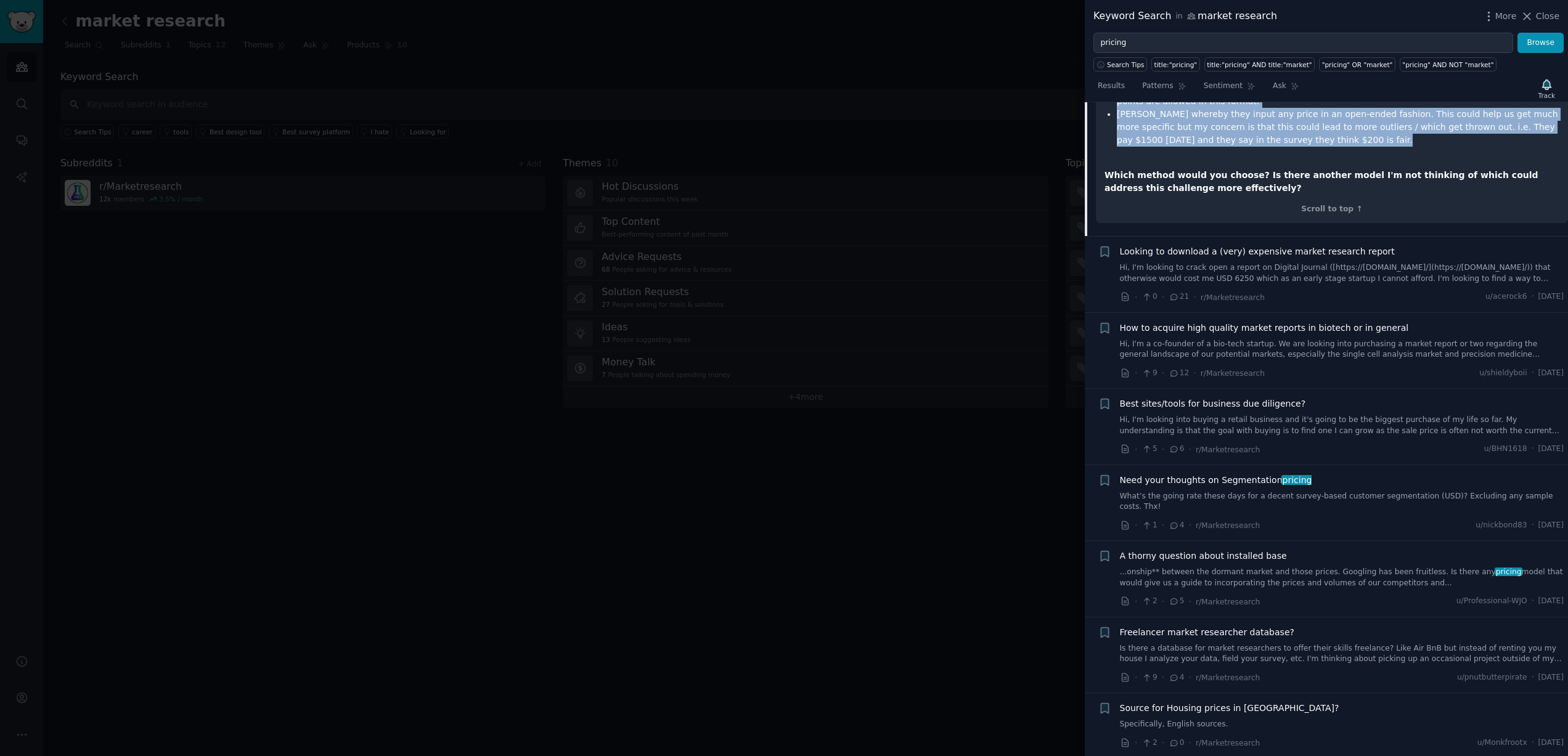
scroll to position [2594, 0]
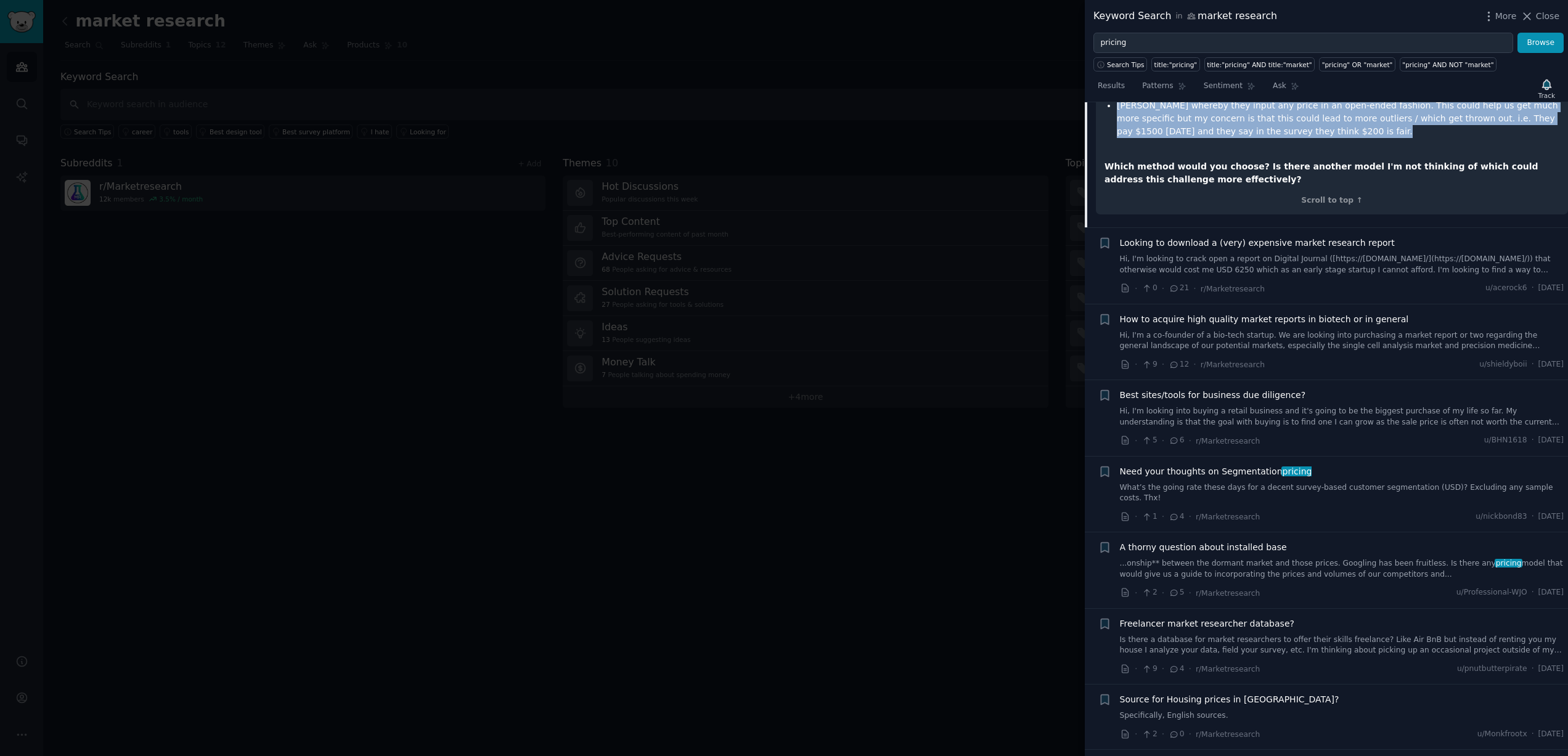
click at [1160, 313] on span "How to acquire high quality market reports in biotech or in general" at bounding box center [1264, 319] width 289 height 13
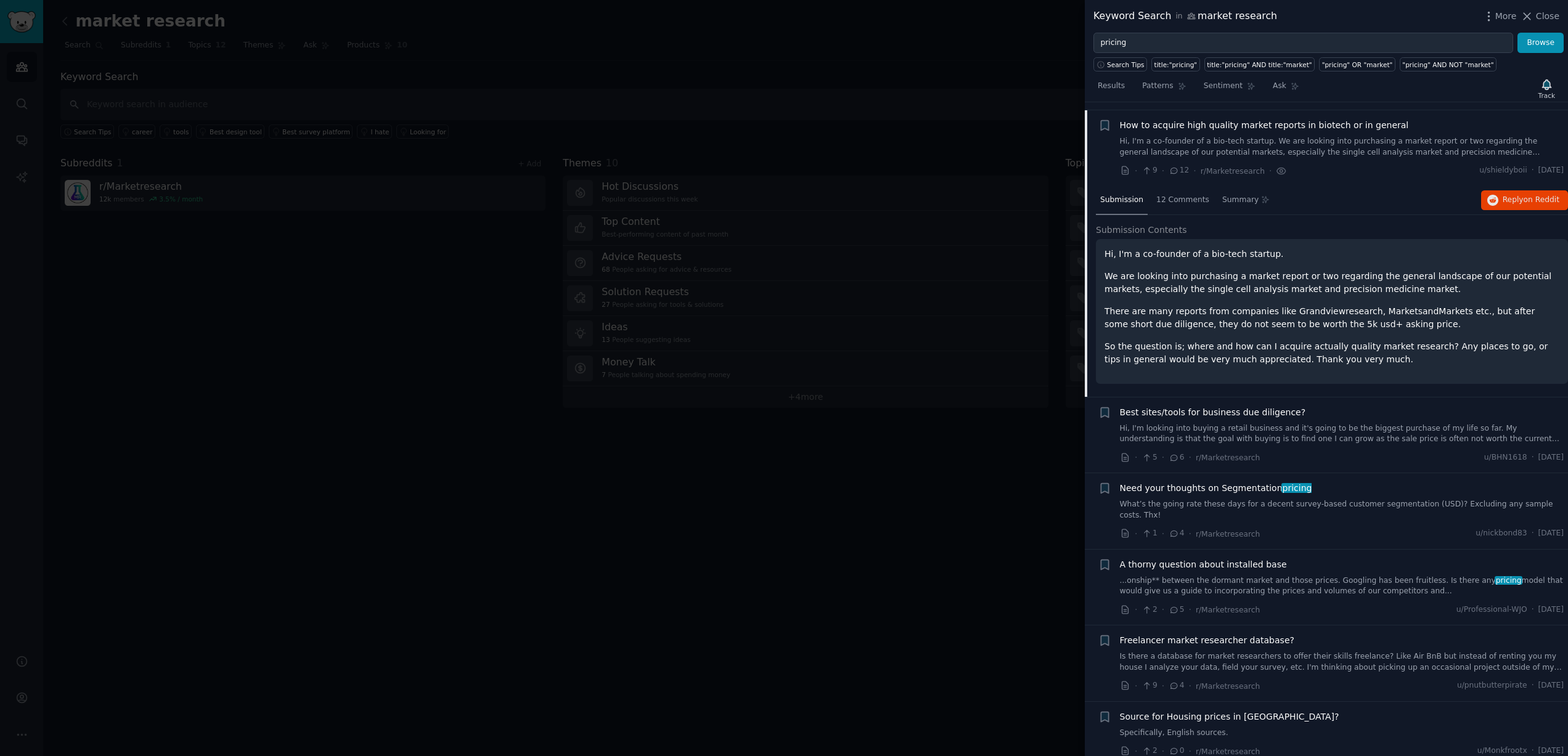
scroll to position [2447, 0]
click at [1008, 202] on div at bounding box center [784, 378] width 1568 height 756
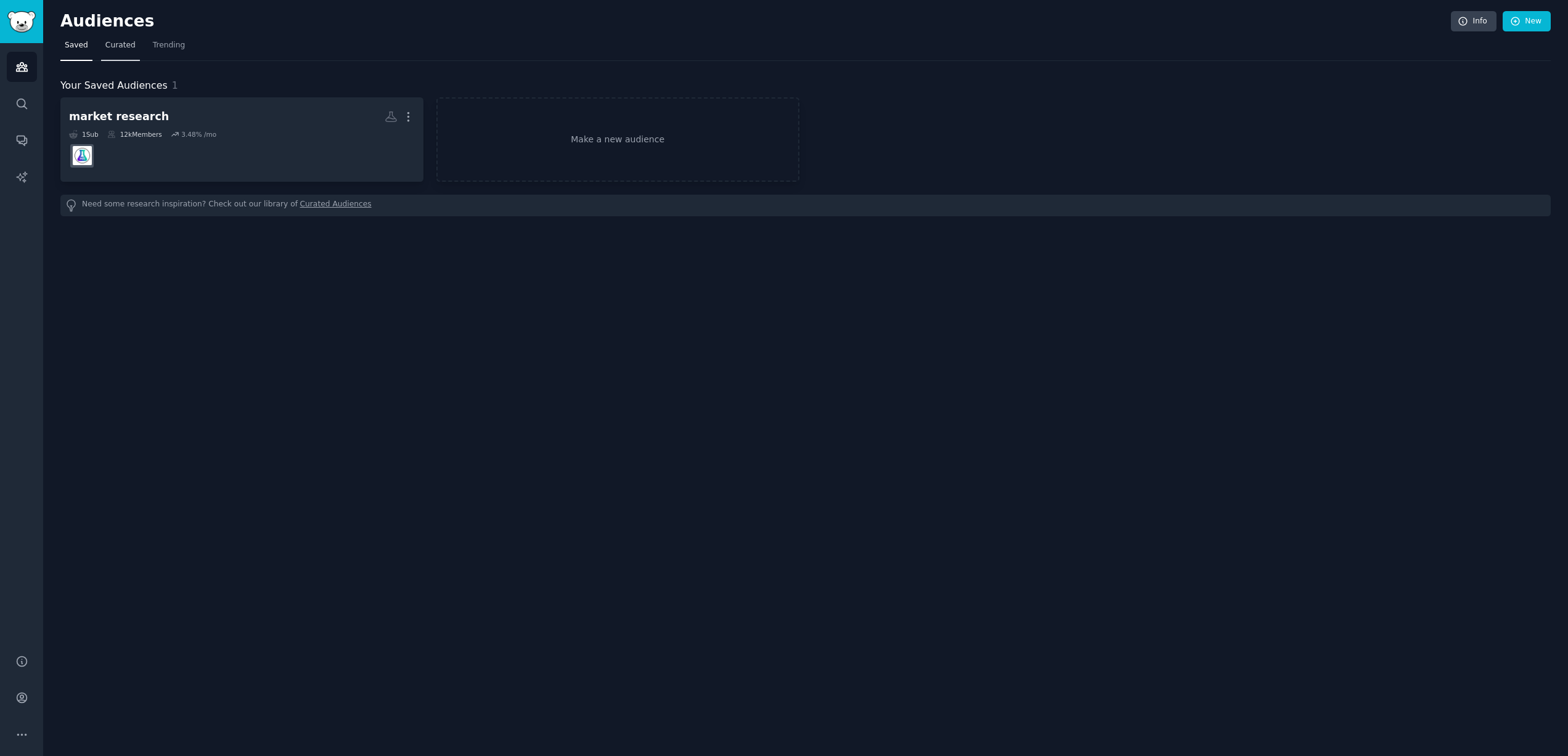
click at [110, 47] on span "Curated" at bounding box center [121, 45] width 30 height 11
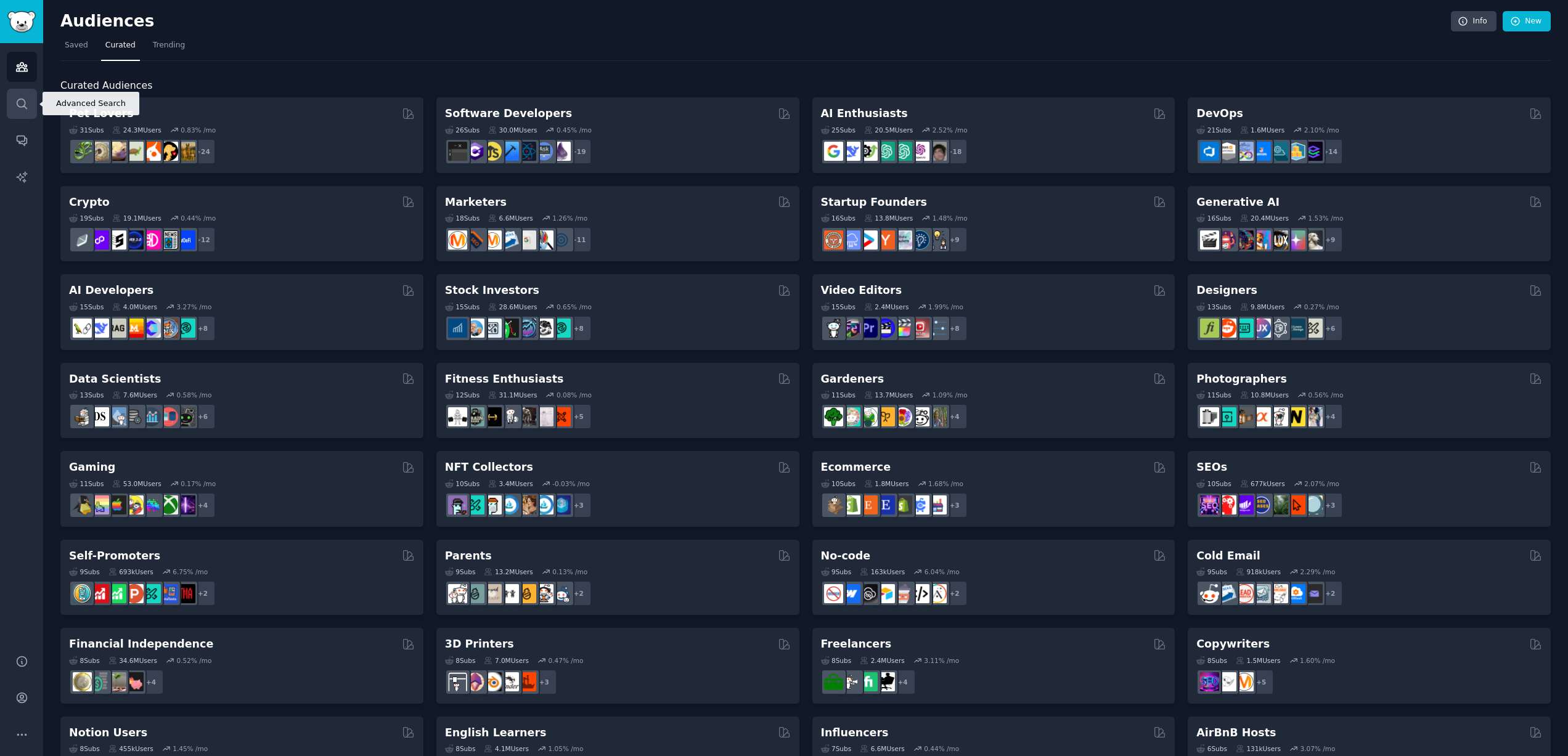
click at [17, 105] on icon "Sidebar" at bounding box center [21, 103] width 10 height 10
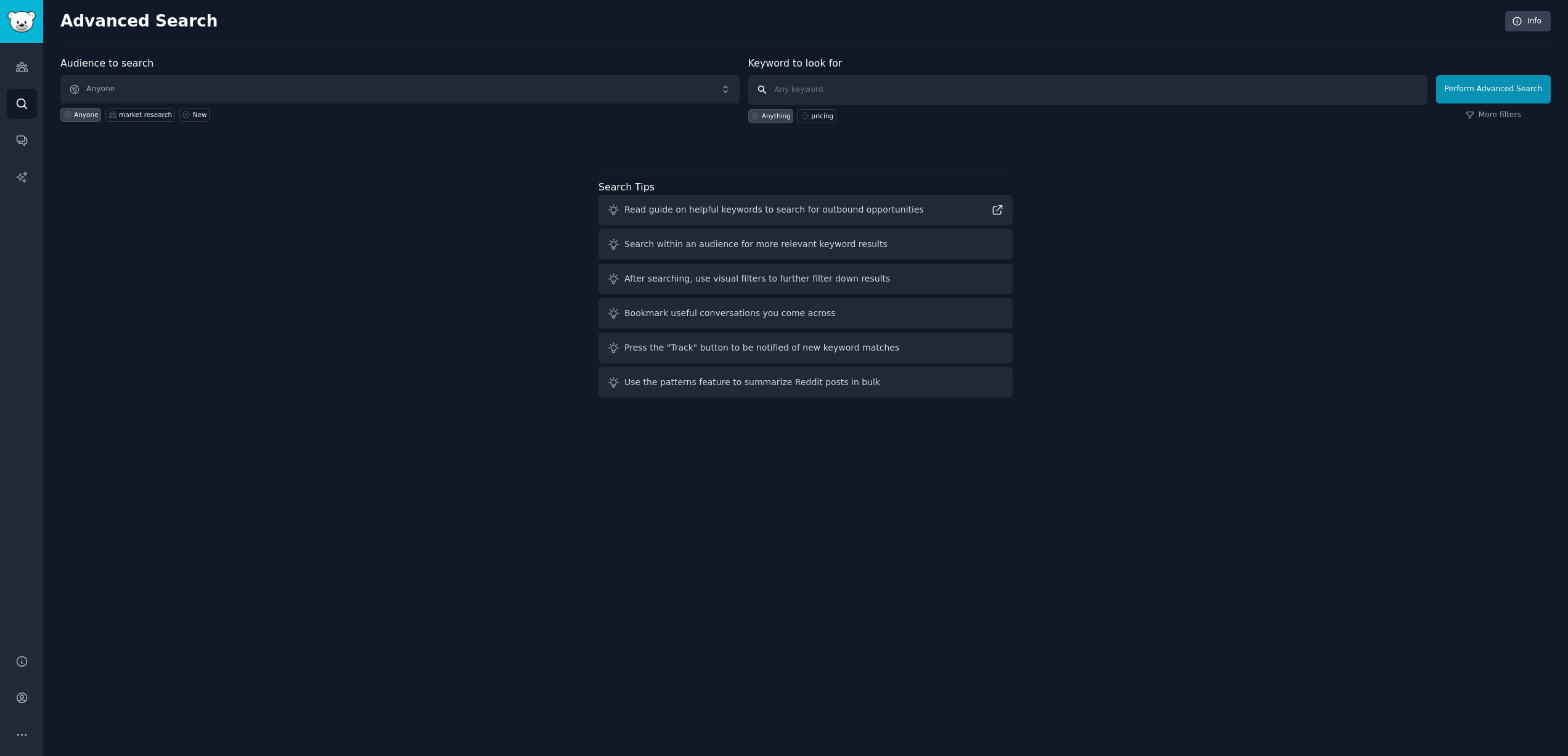
click at [808, 90] on input "text" at bounding box center [1088, 90] width 679 height 30
type input "m"
type input "product pricing for market research"
click at [1463, 91] on button "Perform Advanced Search" at bounding box center [1494, 89] width 114 height 28
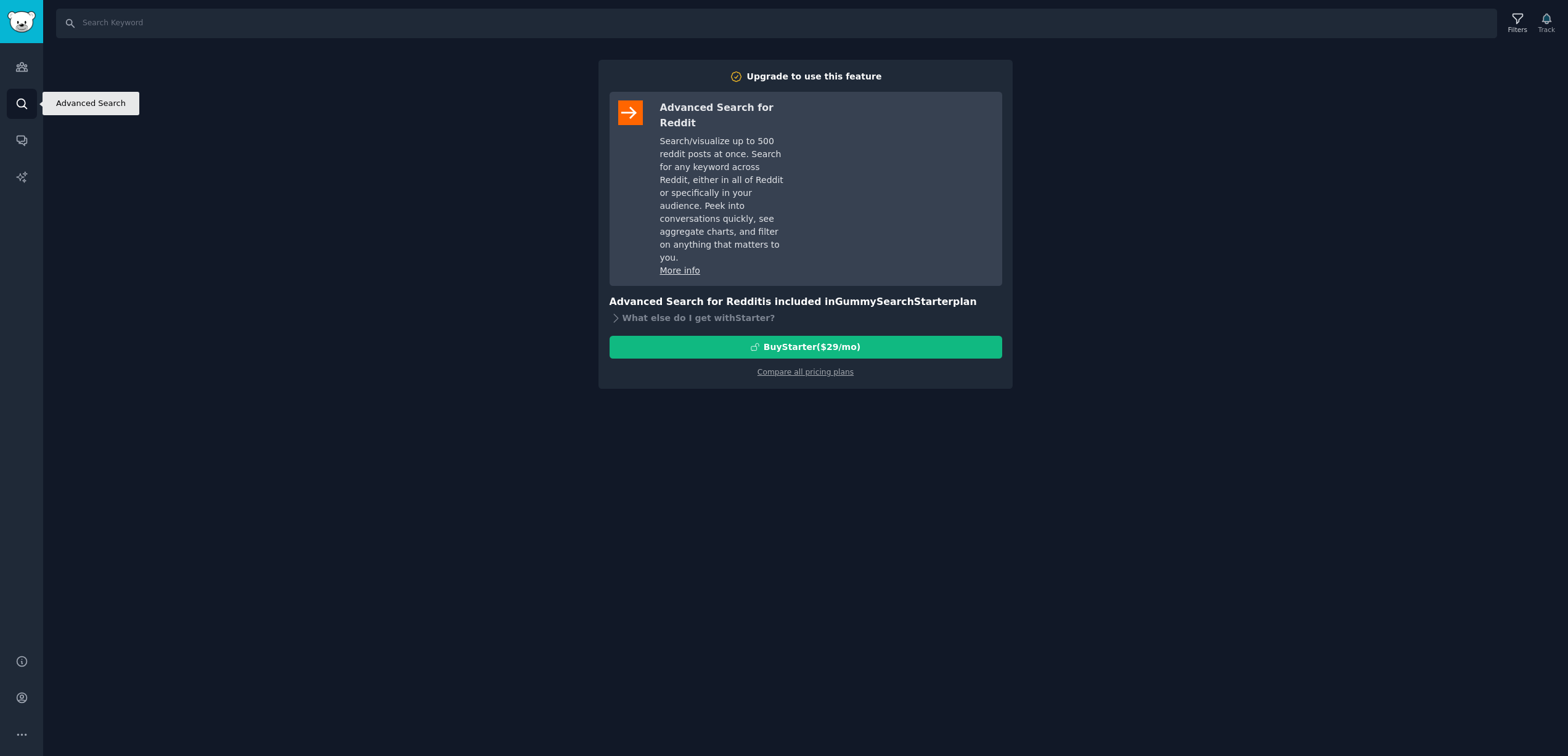
click at [21, 94] on link "Search" at bounding box center [22, 104] width 30 height 30
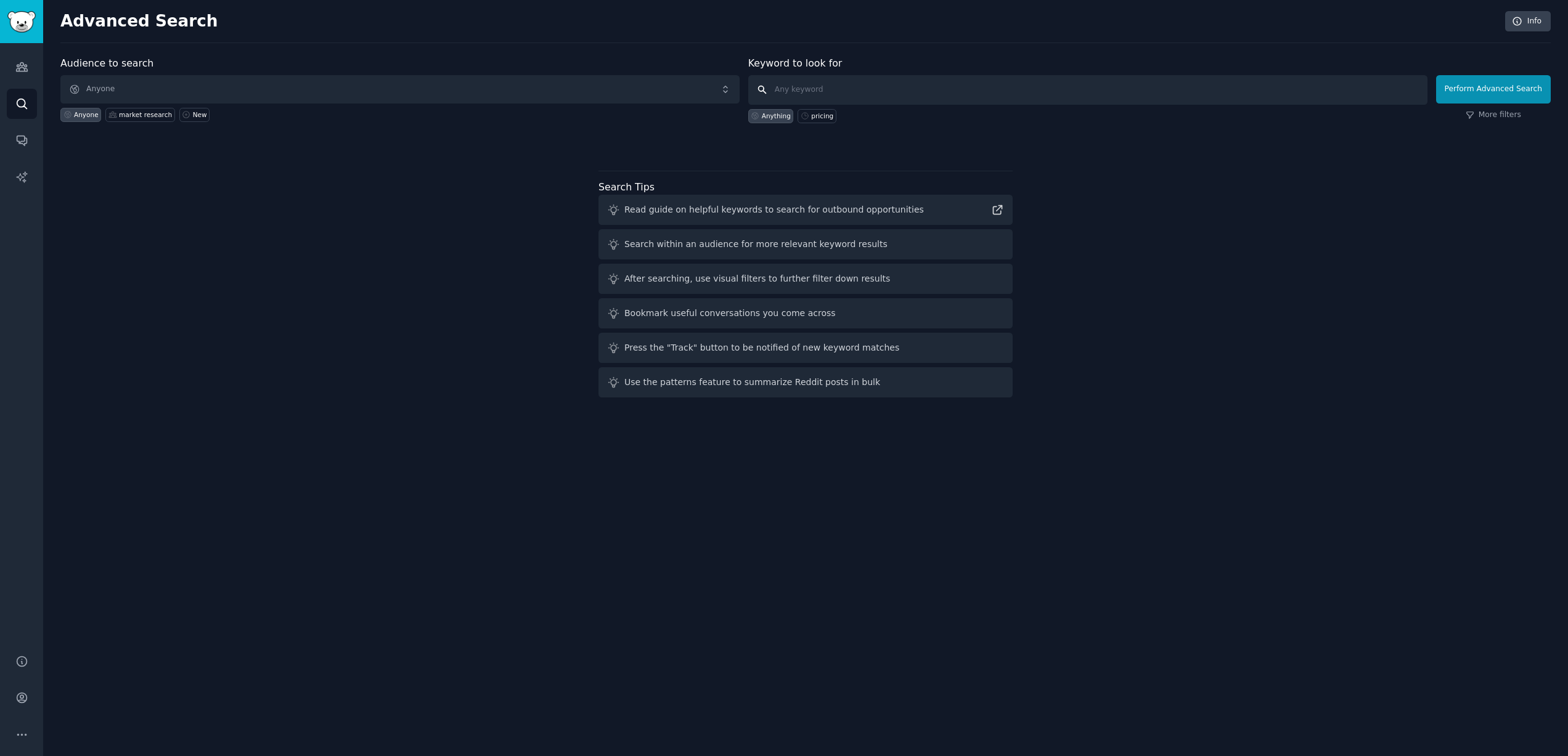
drag, startPoint x: 806, startPoint y: 91, endPoint x: 802, endPoint y: 85, distance: 7.2
click at [806, 90] on input "text" at bounding box center [1088, 90] width 679 height 30
click at [846, 91] on input "product pricing for research" at bounding box center [1088, 90] width 679 height 30
click at [779, 91] on input "product pricing for research" at bounding box center [1088, 90] width 679 height 30
drag, startPoint x: 866, startPoint y: 89, endPoint x: 945, endPoint y: 94, distance: 79.2
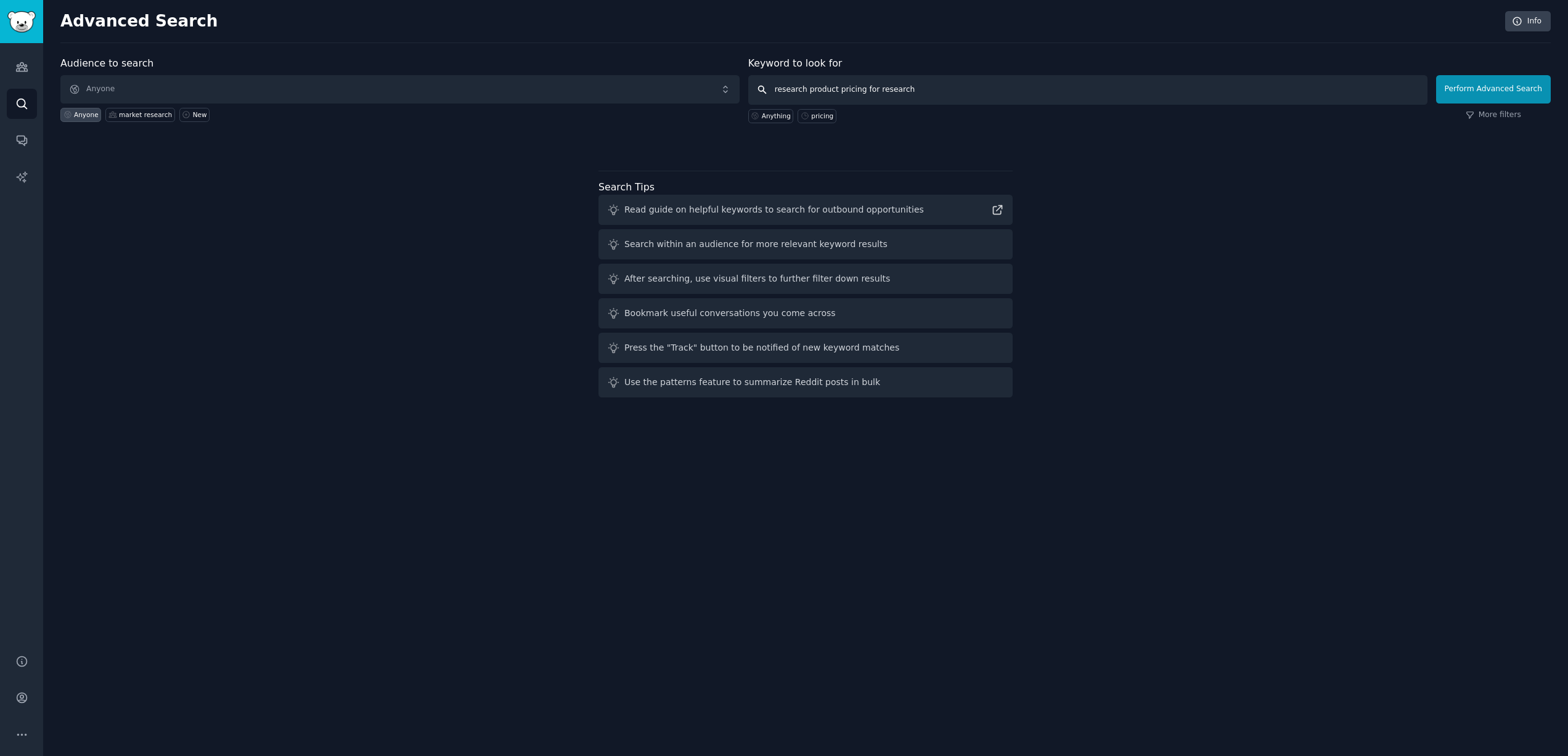
click at [945, 94] on input "research product pricing for research" at bounding box center [1088, 90] width 679 height 30
type input "research product pricing"
click at [928, 92] on input "research product pricing" at bounding box center [1088, 90] width 679 height 30
click button "Perform Advanced Search" at bounding box center [1494, 89] width 114 height 28
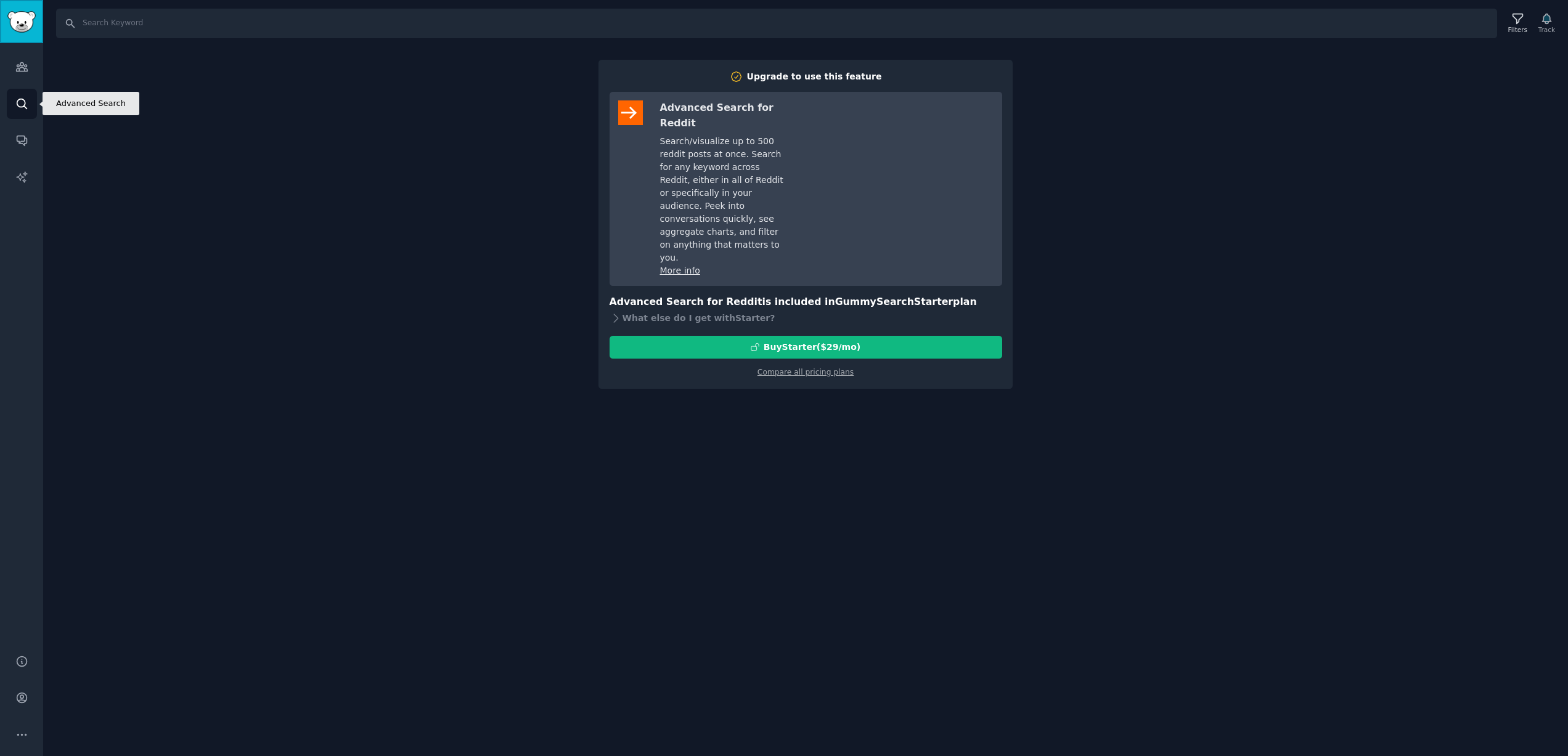
click at [25, 14] on img "Sidebar" at bounding box center [21, 21] width 28 height 21
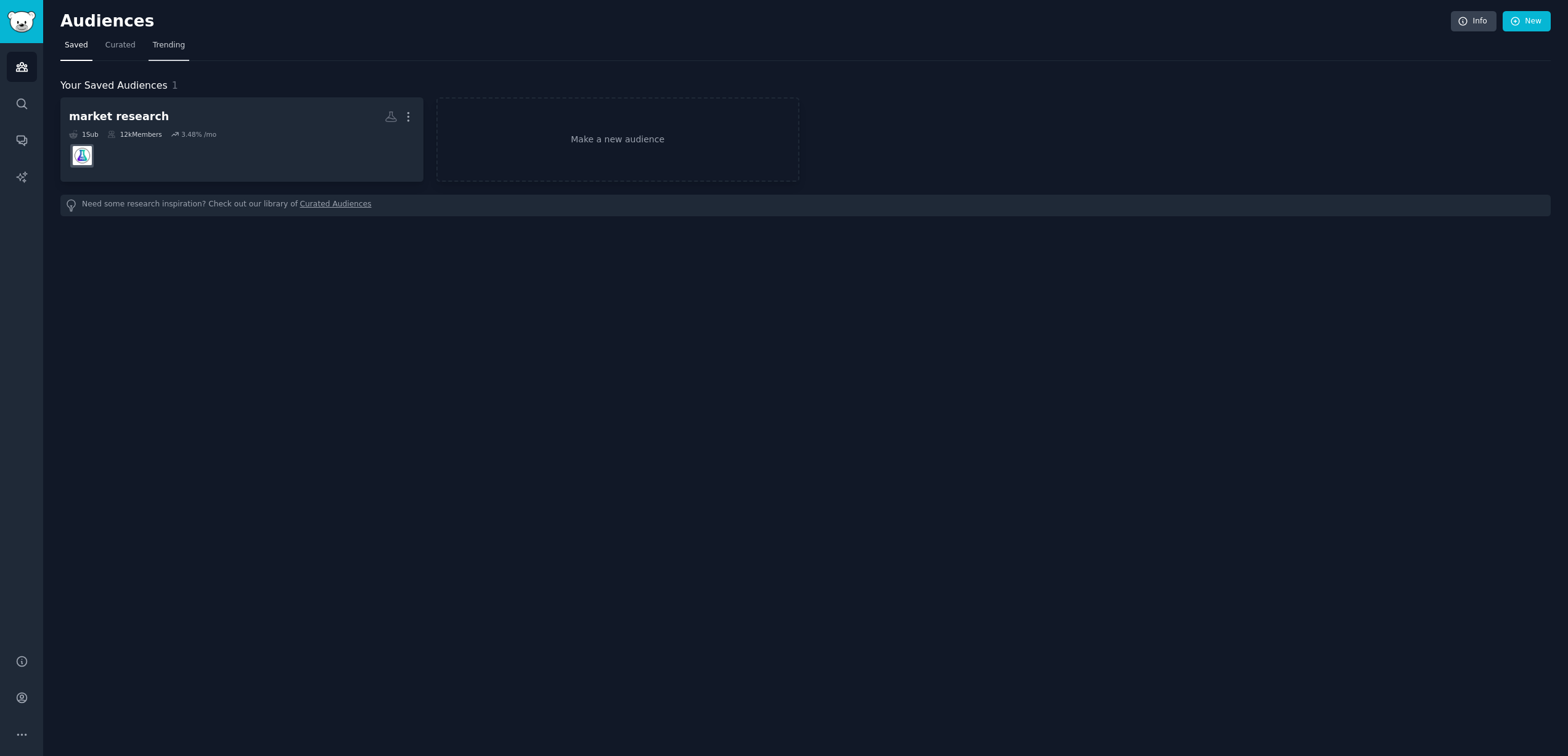
click at [170, 43] on span "Trending" at bounding box center [169, 45] width 32 height 11
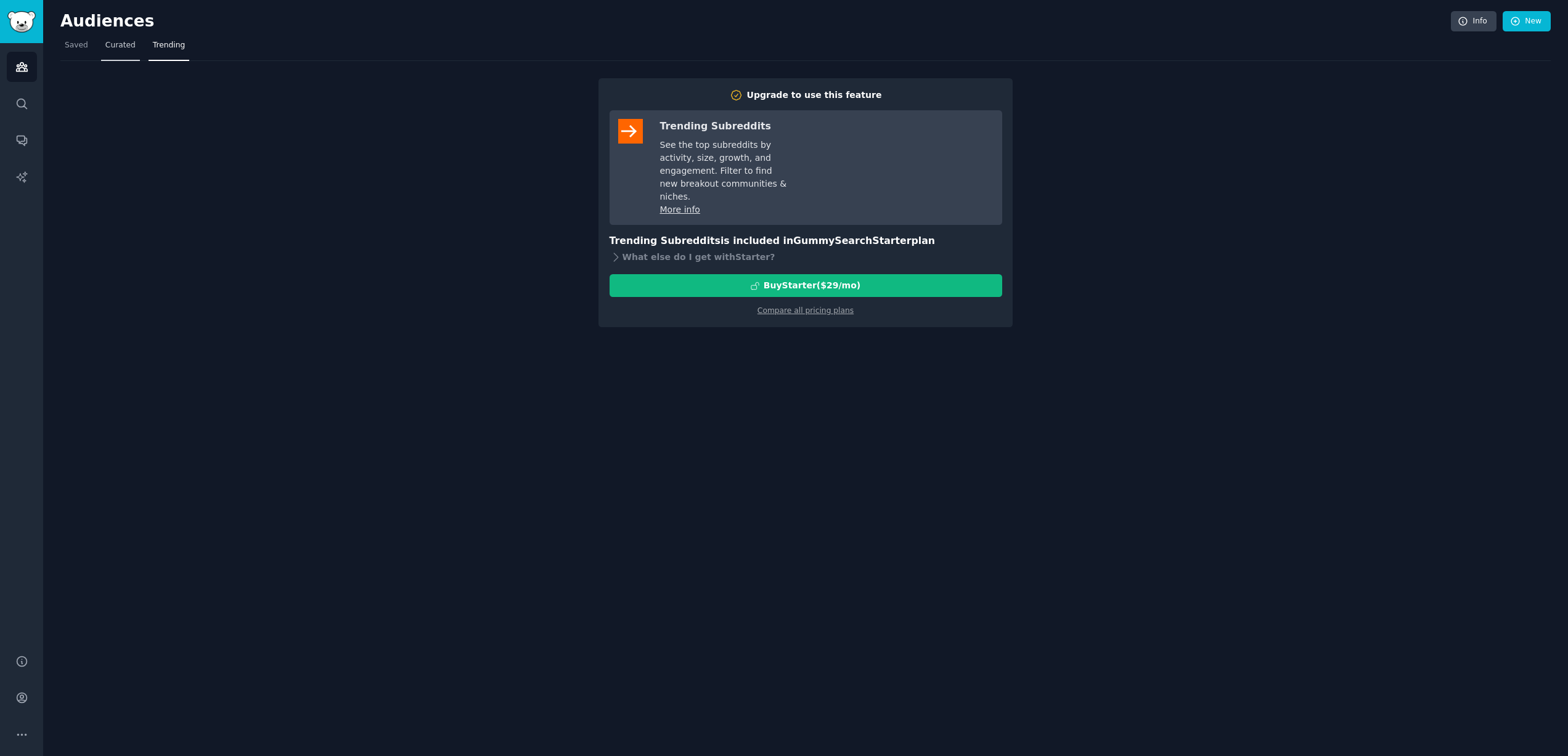
drag, startPoint x: 96, startPoint y: 43, endPoint x: 112, endPoint y: 44, distance: 16.0
click at [106, 44] on nav "Saved Curated Trending" at bounding box center [806, 48] width 1490 height 25
click at [114, 45] on span "Curated" at bounding box center [121, 45] width 30 height 11
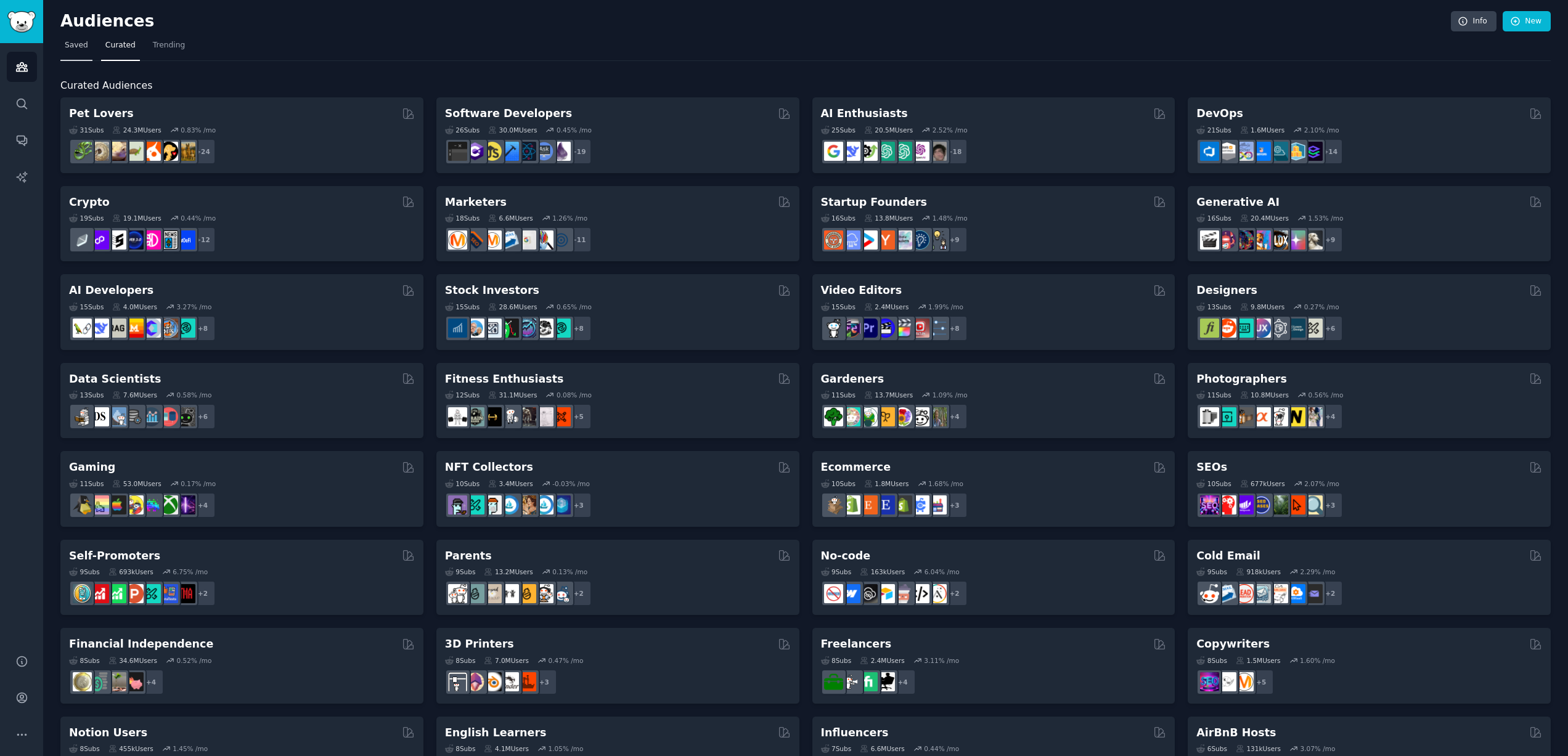
click at [81, 44] on span "Saved" at bounding box center [76, 45] width 23 height 11
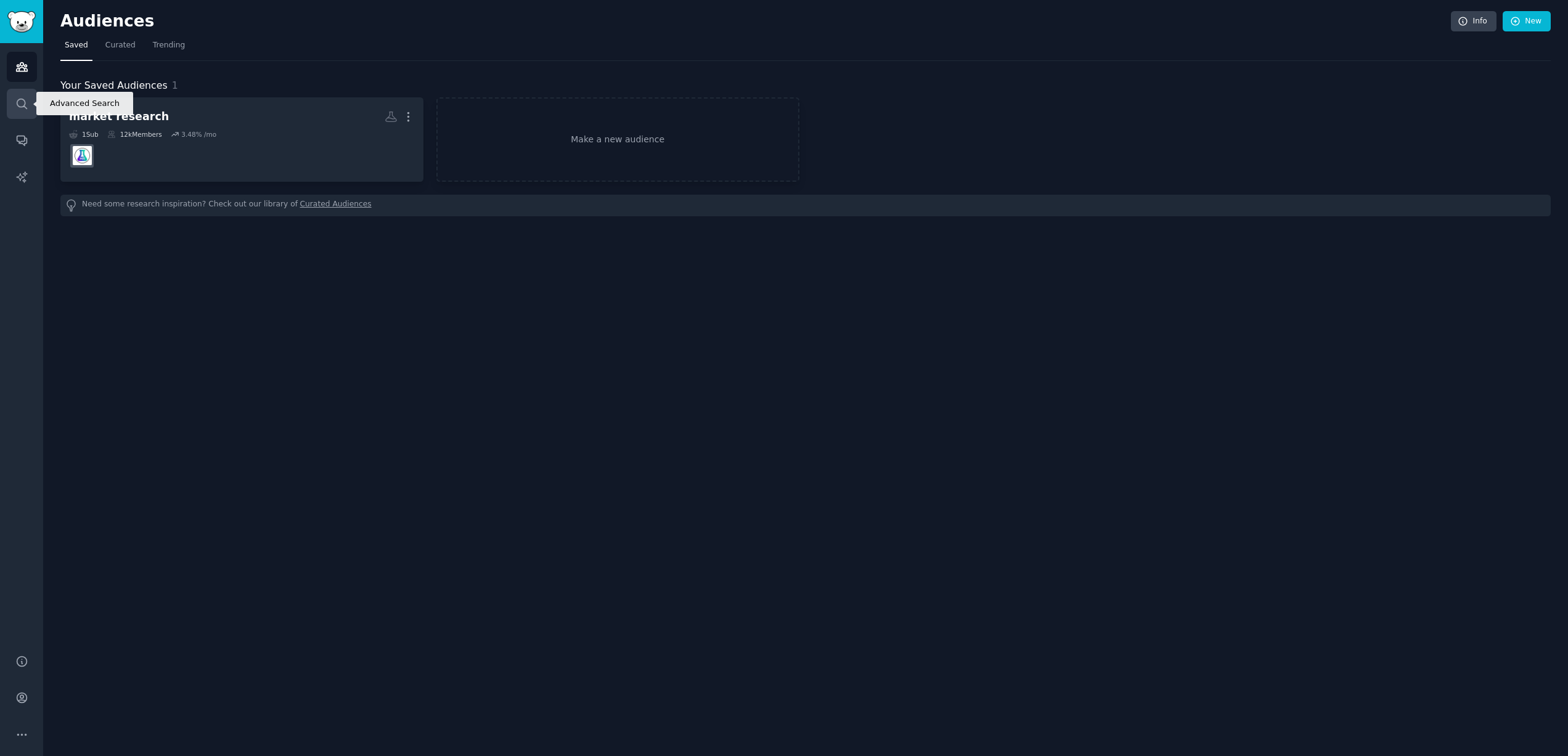
click at [18, 102] on icon "Sidebar" at bounding box center [21, 103] width 13 height 13
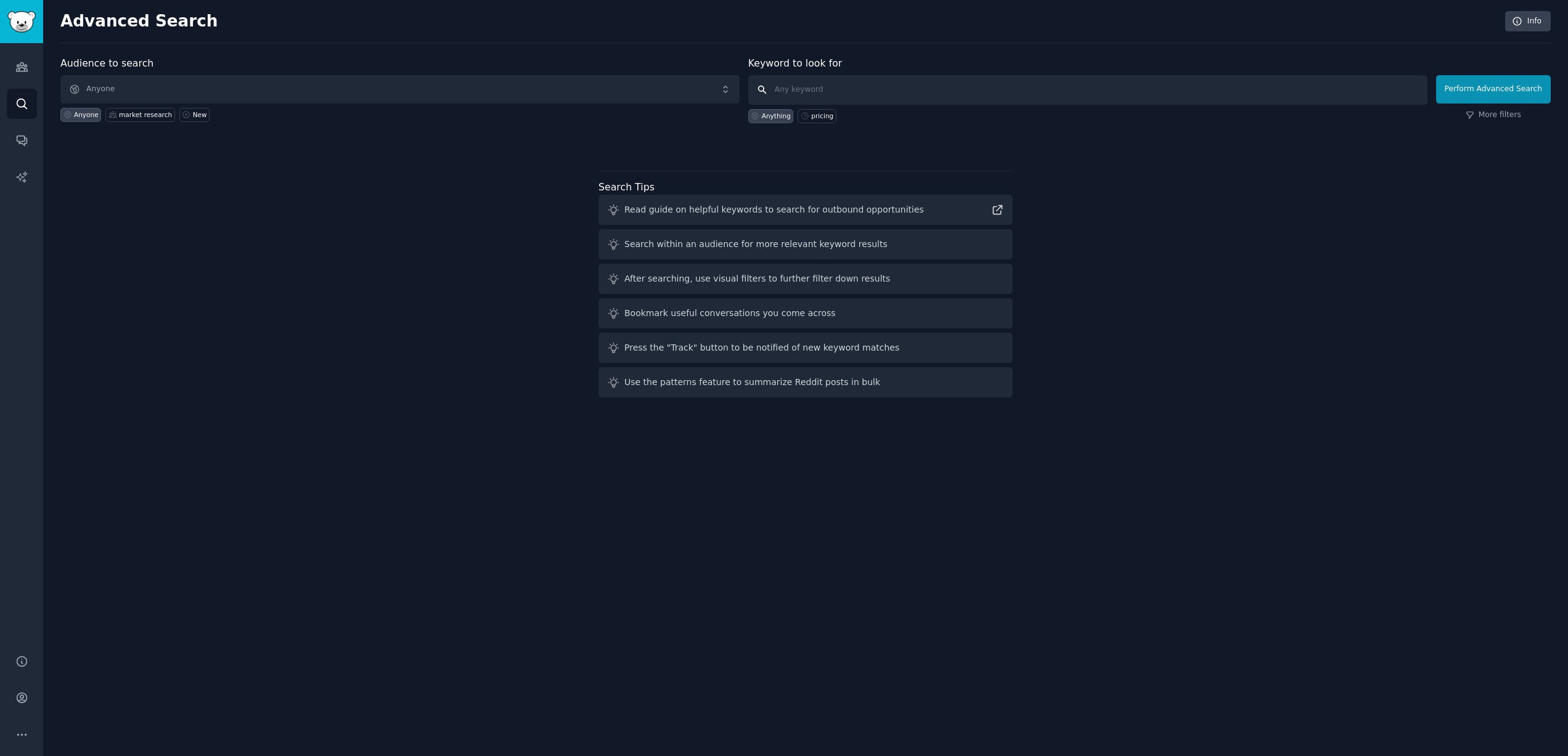
click at [791, 91] on input "text" at bounding box center [1088, 90] width 679 height 30
type input "p"
